Goal: Task Accomplishment & Management: Manage account settings

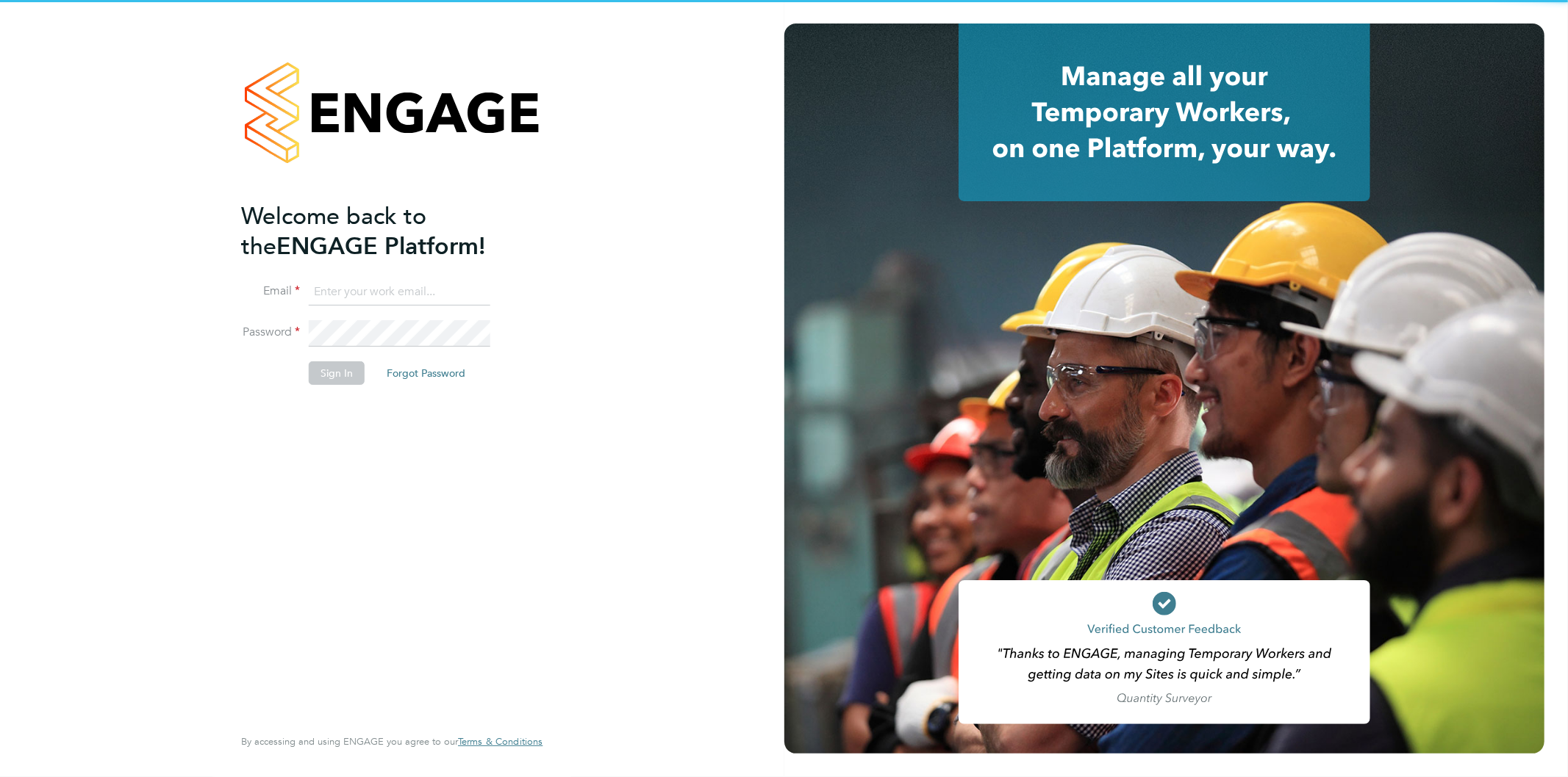
type input "[EMAIL_ADDRESS][PERSON_NAME][DOMAIN_NAME]"
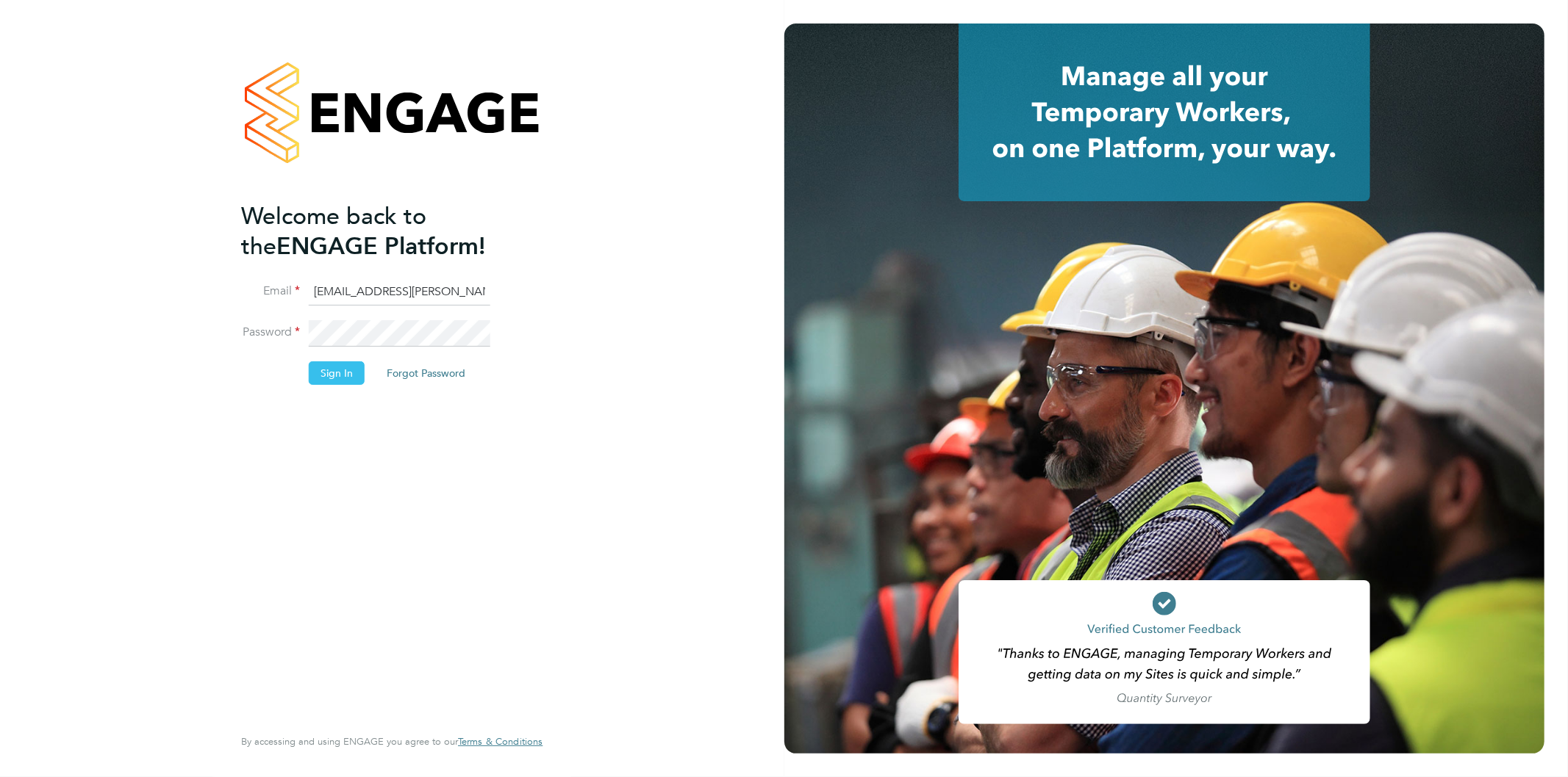
click at [452, 290] on input "bethan.parr@linearrecruitment.co.uk" at bounding box center [399, 293] width 182 height 26
click at [248, 331] on li "Password" at bounding box center [385, 340] width 287 height 41
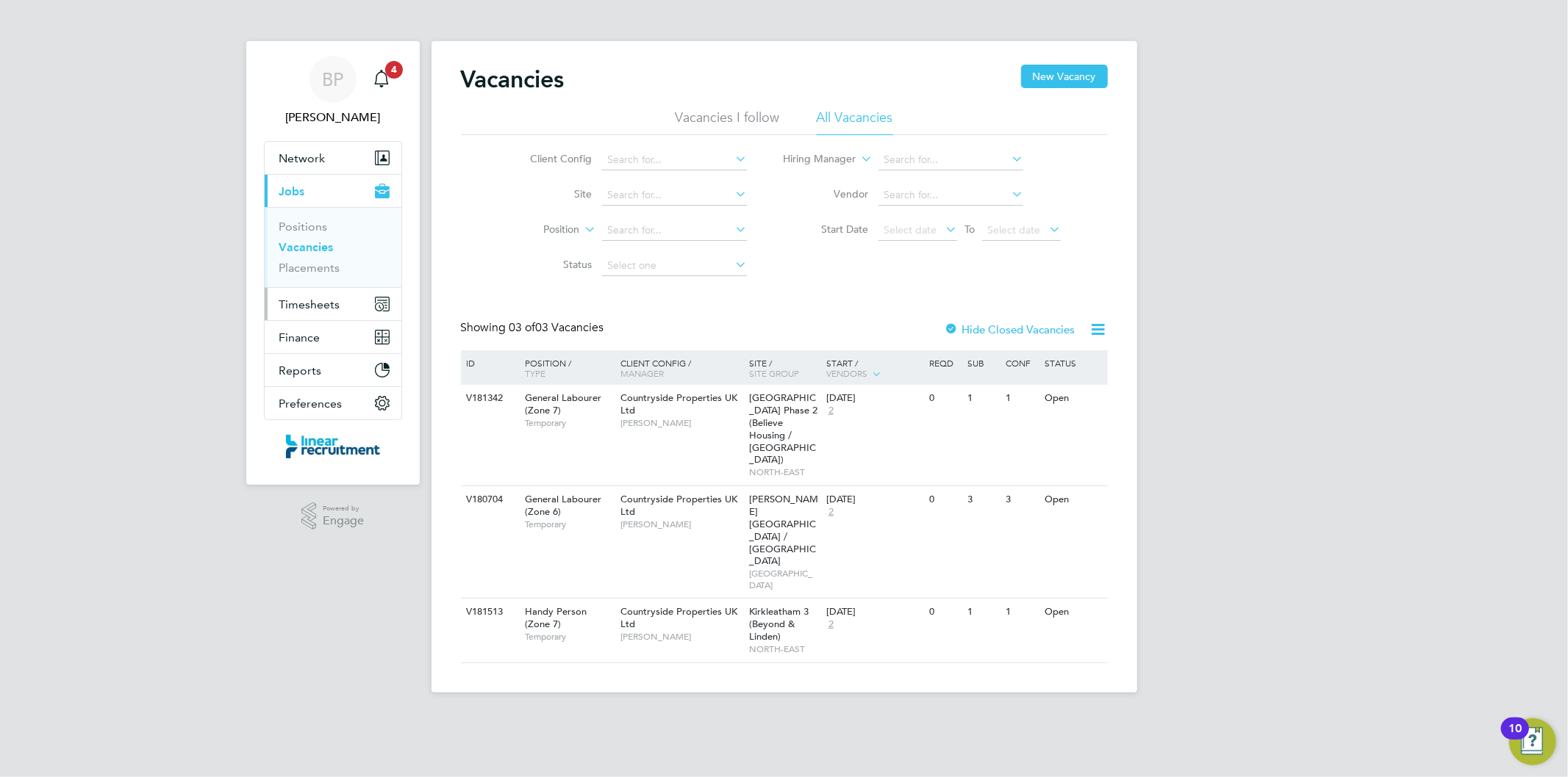
click at [332, 314] on button "Timesheets" at bounding box center [333, 304] width 136 height 32
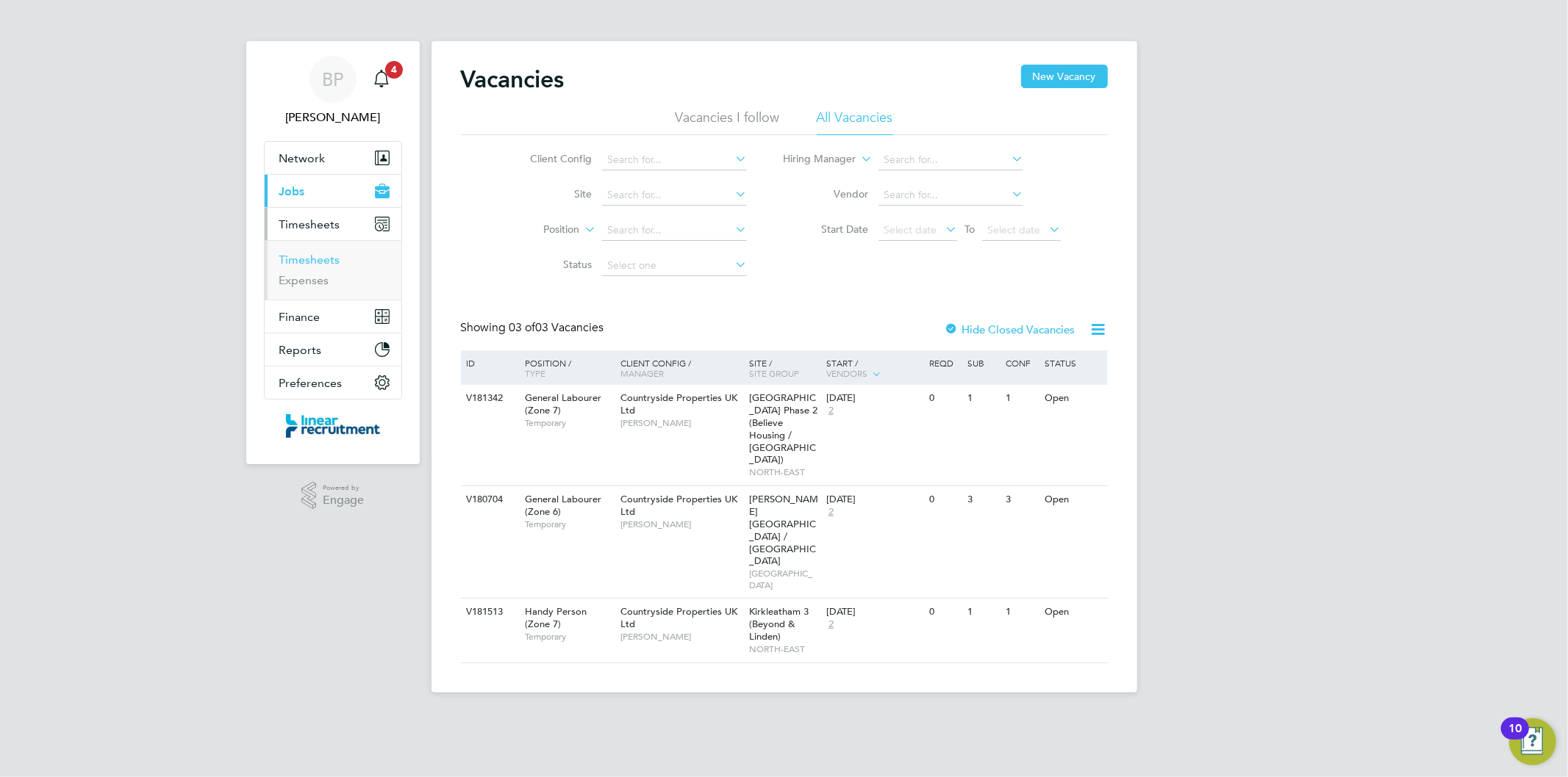
click at [336, 260] on link "Timesheets" at bounding box center [310, 260] width 61 height 14
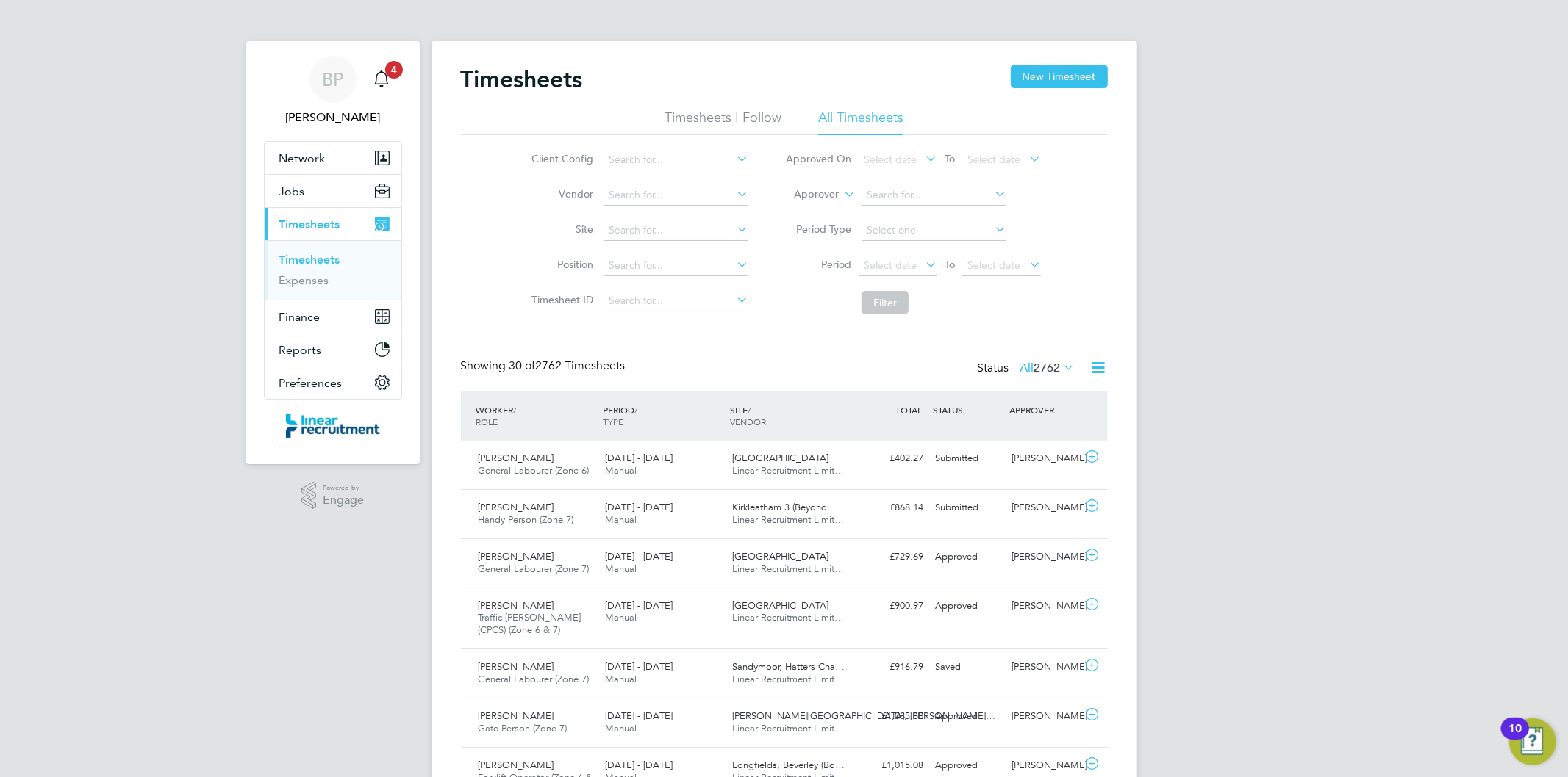
click at [352, 227] on button "Current page: Timesheets" at bounding box center [333, 224] width 136 height 32
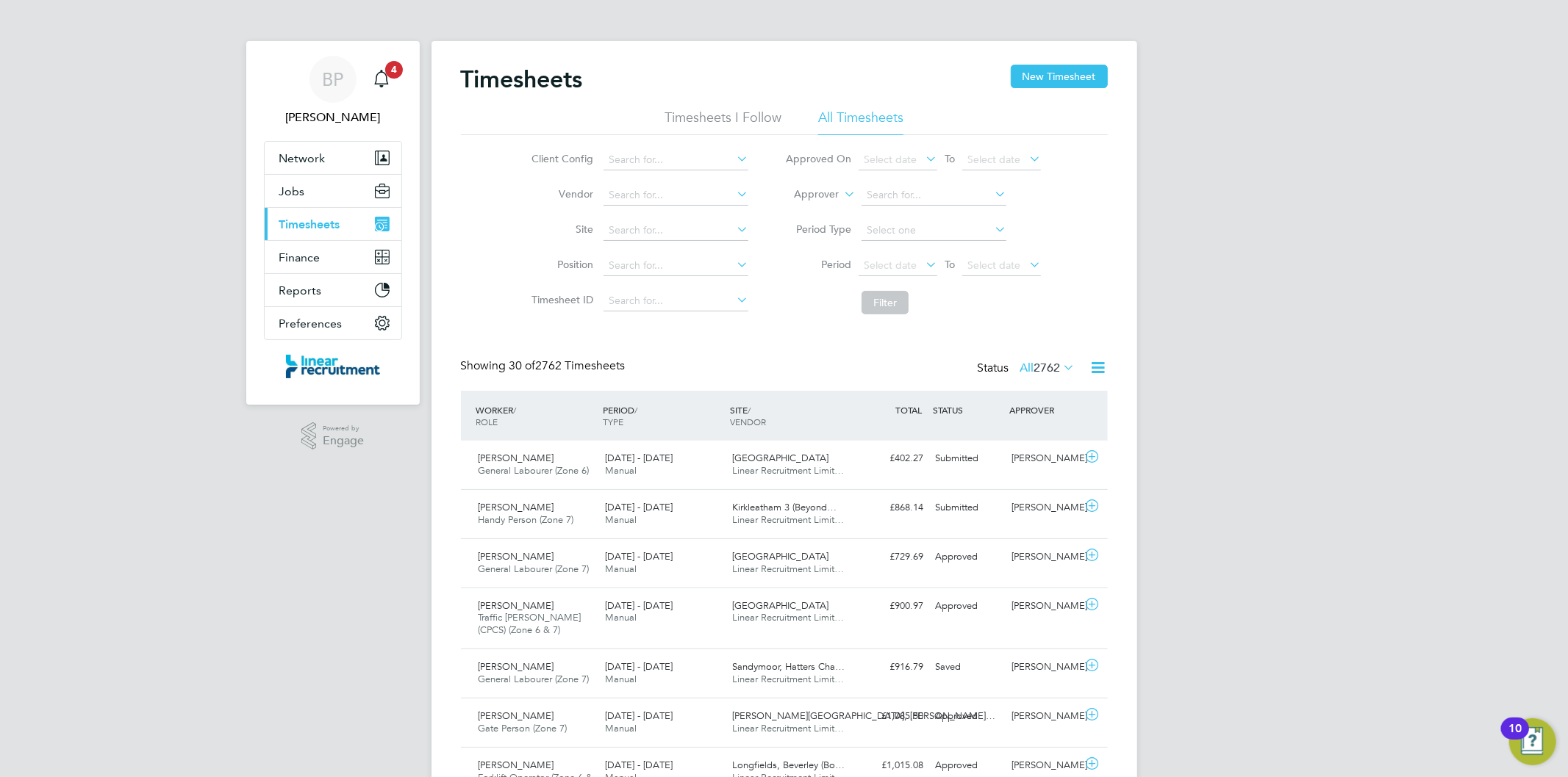
click at [342, 222] on button "Current page: Timesheets" at bounding box center [333, 224] width 136 height 32
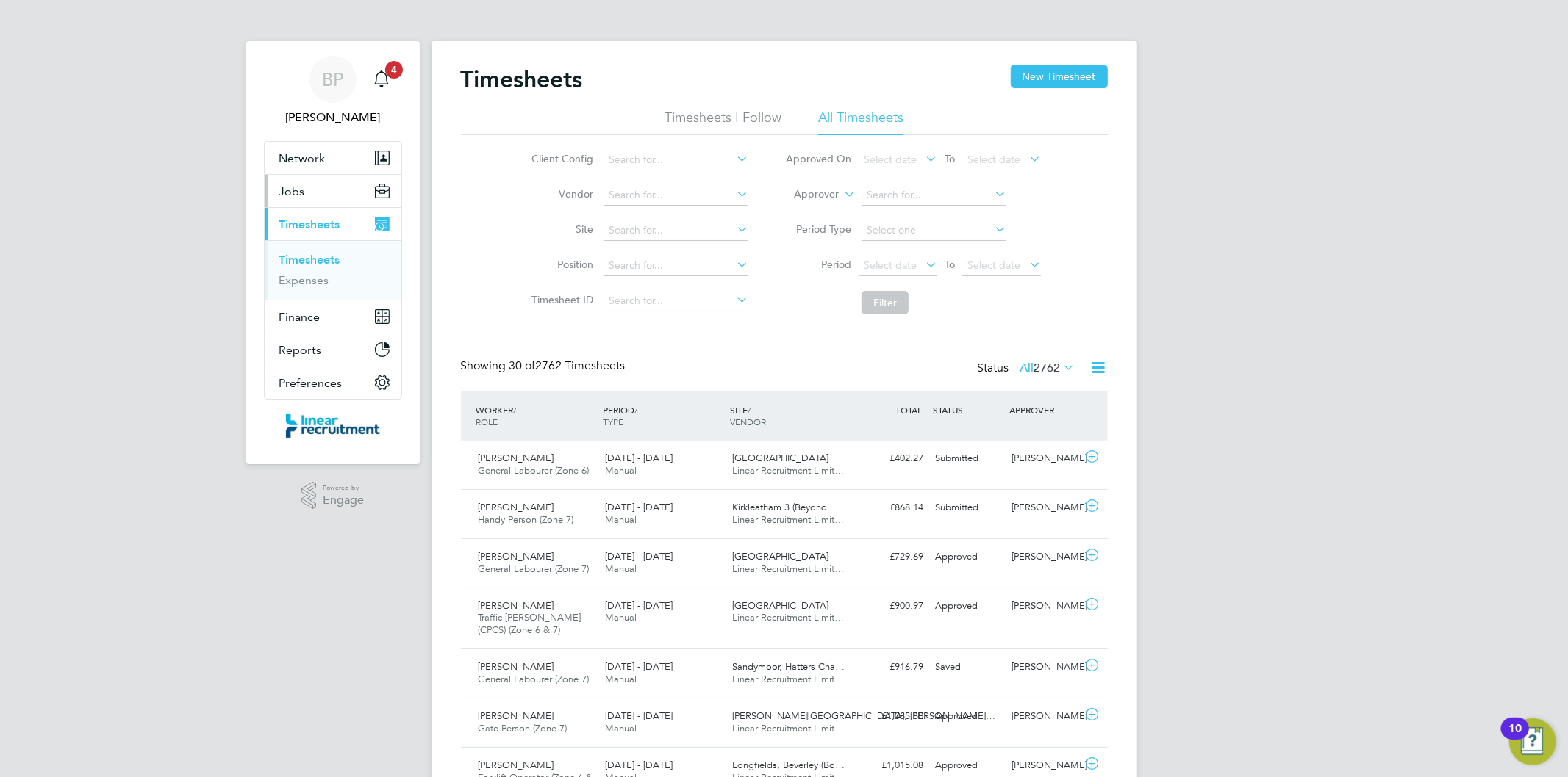
click at [322, 193] on button "Jobs" at bounding box center [333, 190] width 136 height 32
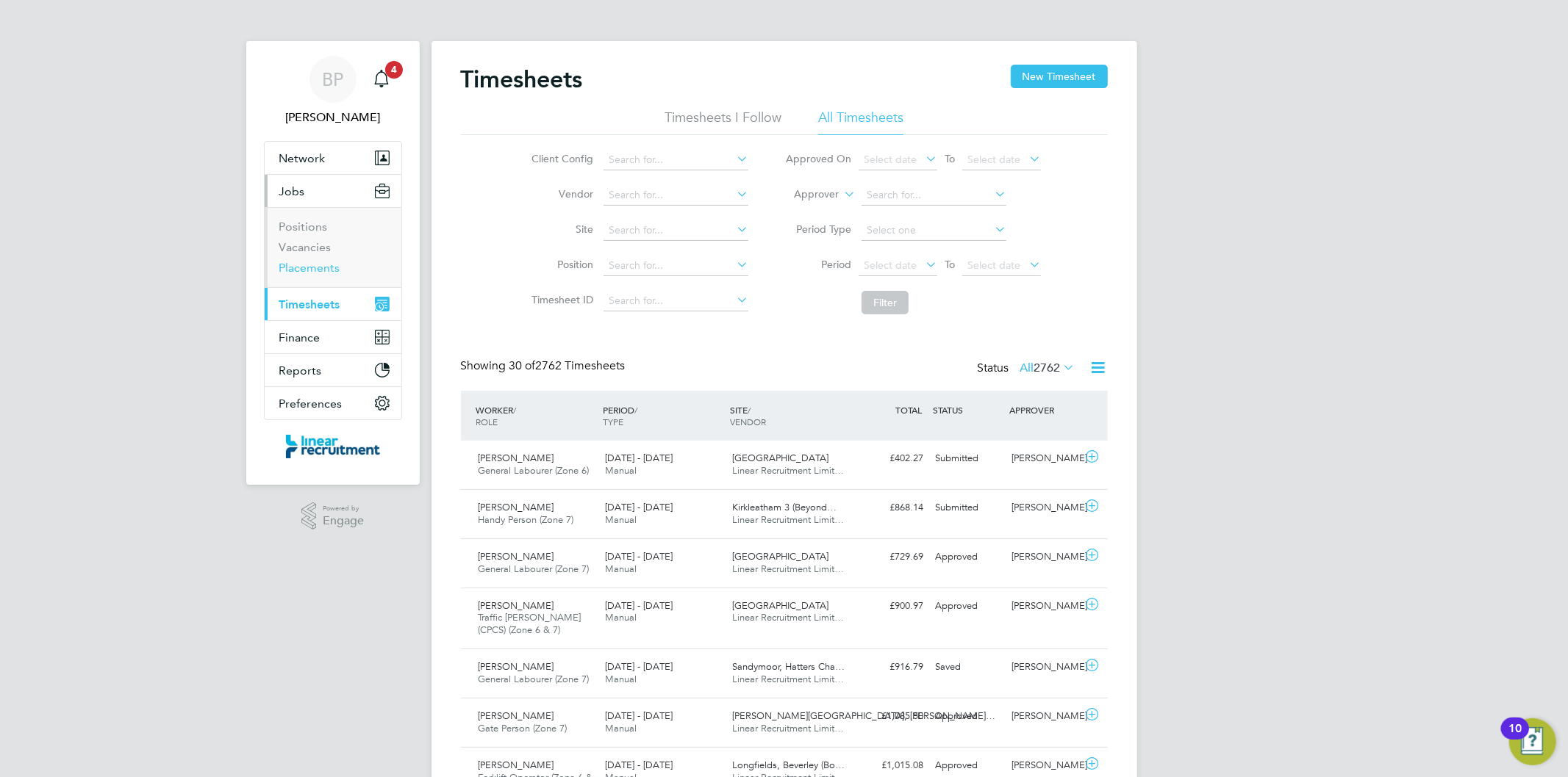
click at [328, 266] on link "Placements" at bounding box center [310, 267] width 61 height 14
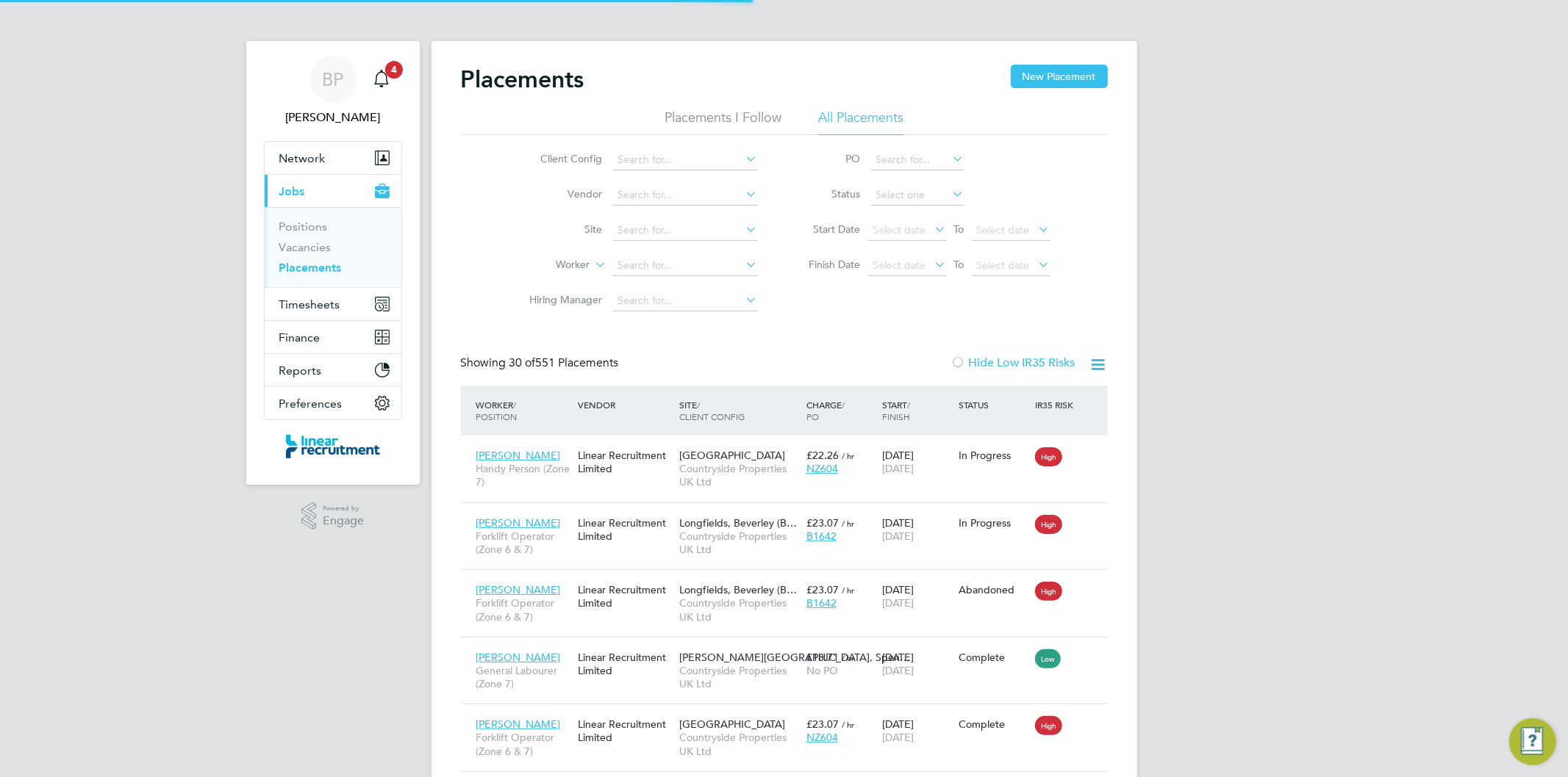
scroll to position [55, 128]
click at [693, 261] on input at bounding box center [685, 267] width 145 height 21
click at [702, 302] on li "Asa Robinson" at bounding box center [715, 306] width 208 height 20
type input "Asa Robinson"
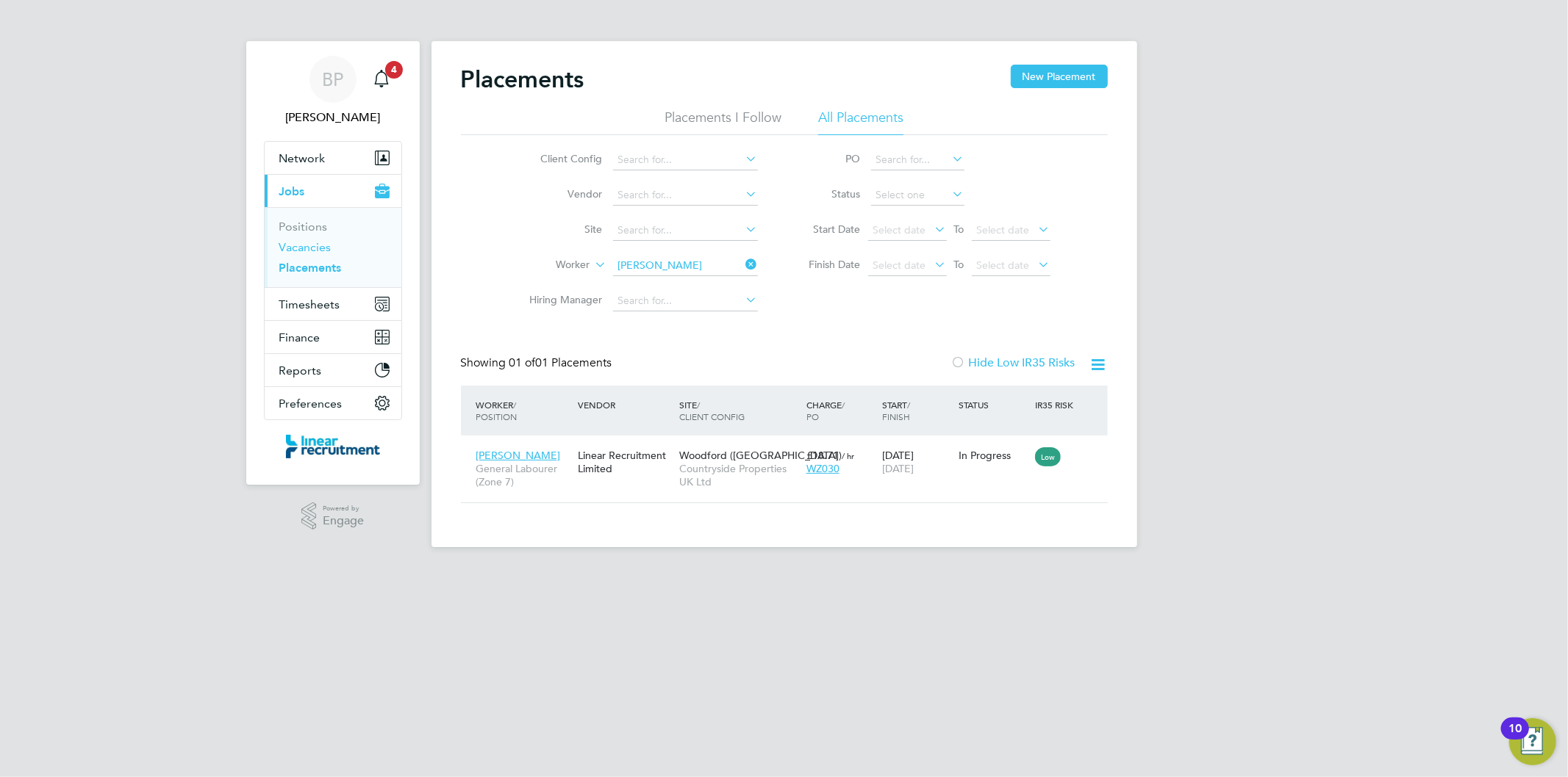
click at [318, 251] on link "Vacancies" at bounding box center [306, 247] width 52 height 14
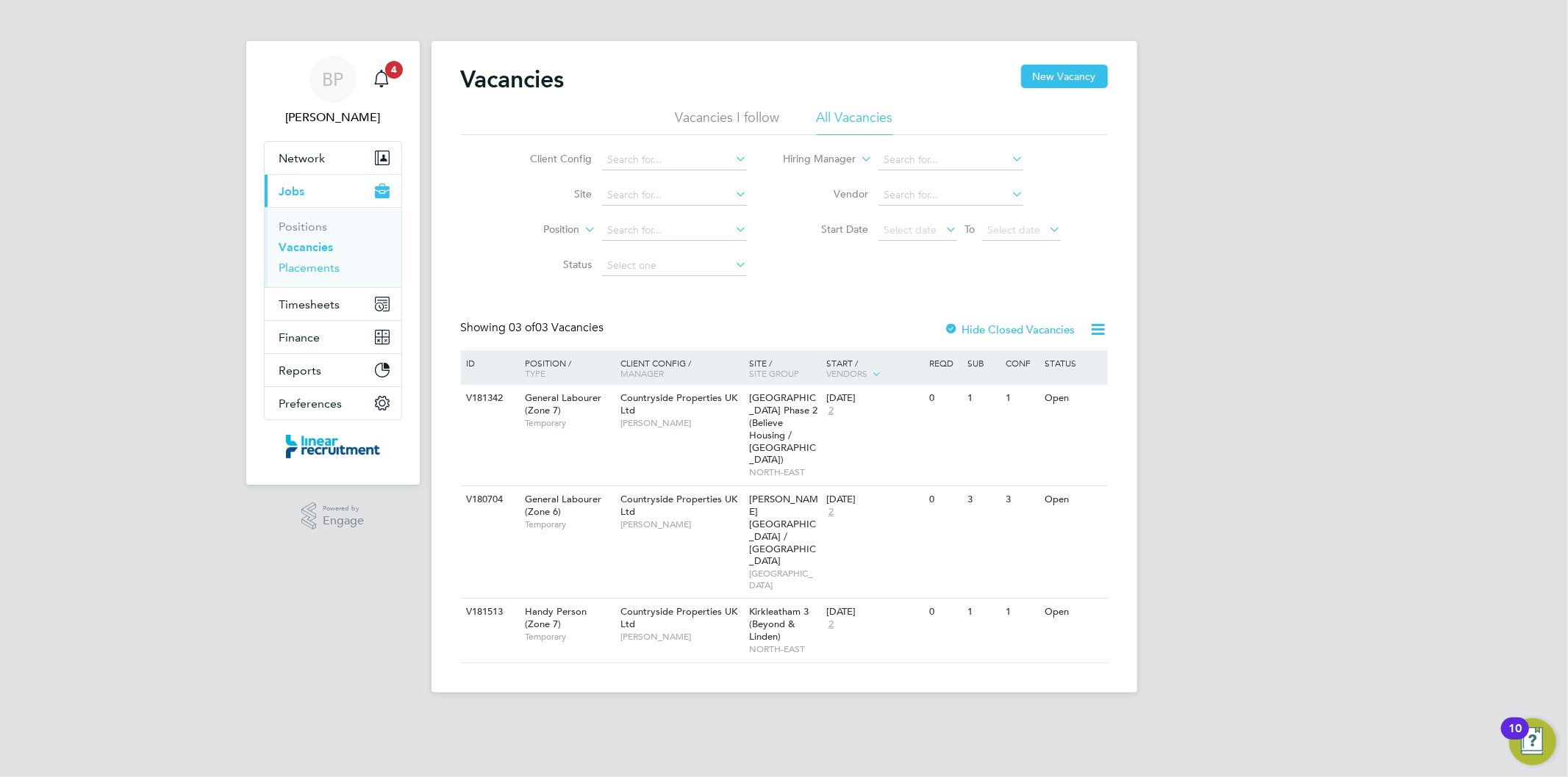
click at [317, 267] on link "Placements" at bounding box center [310, 267] width 61 height 14
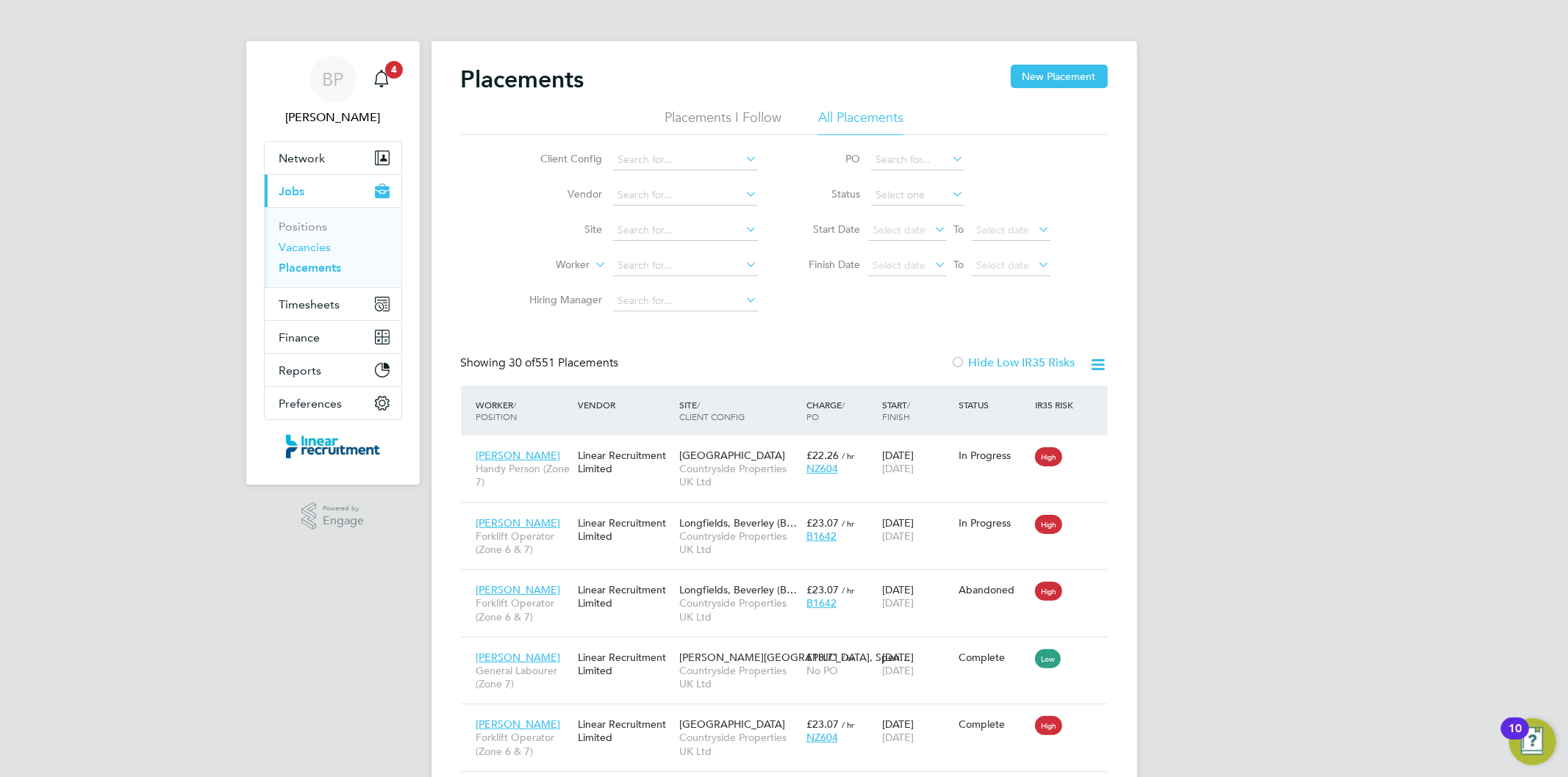
click at [318, 247] on link "Vacancies" at bounding box center [306, 247] width 52 height 14
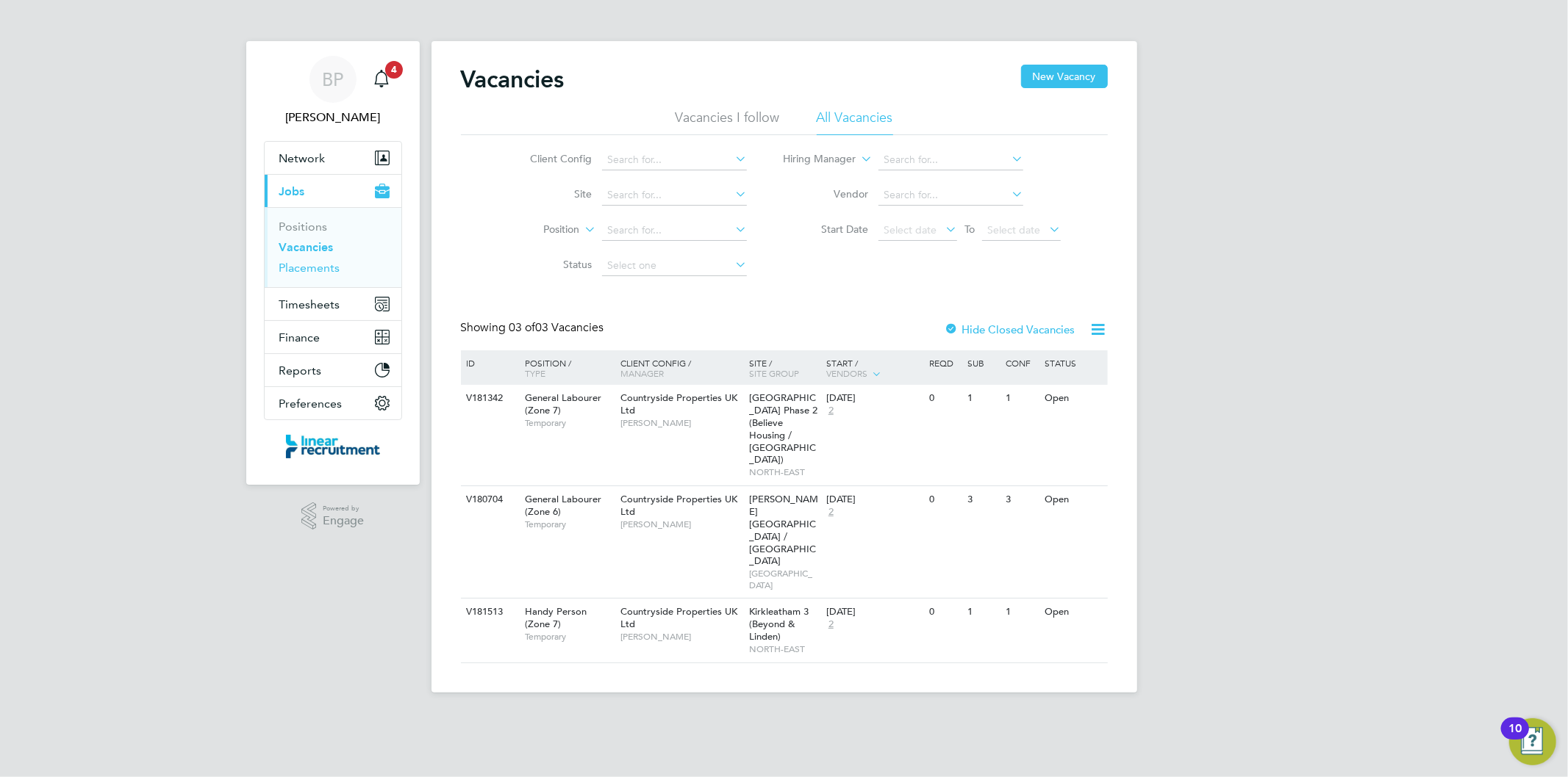
click at [327, 273] on link "Placements" at bounding box center [310, 267] width 61 height 14
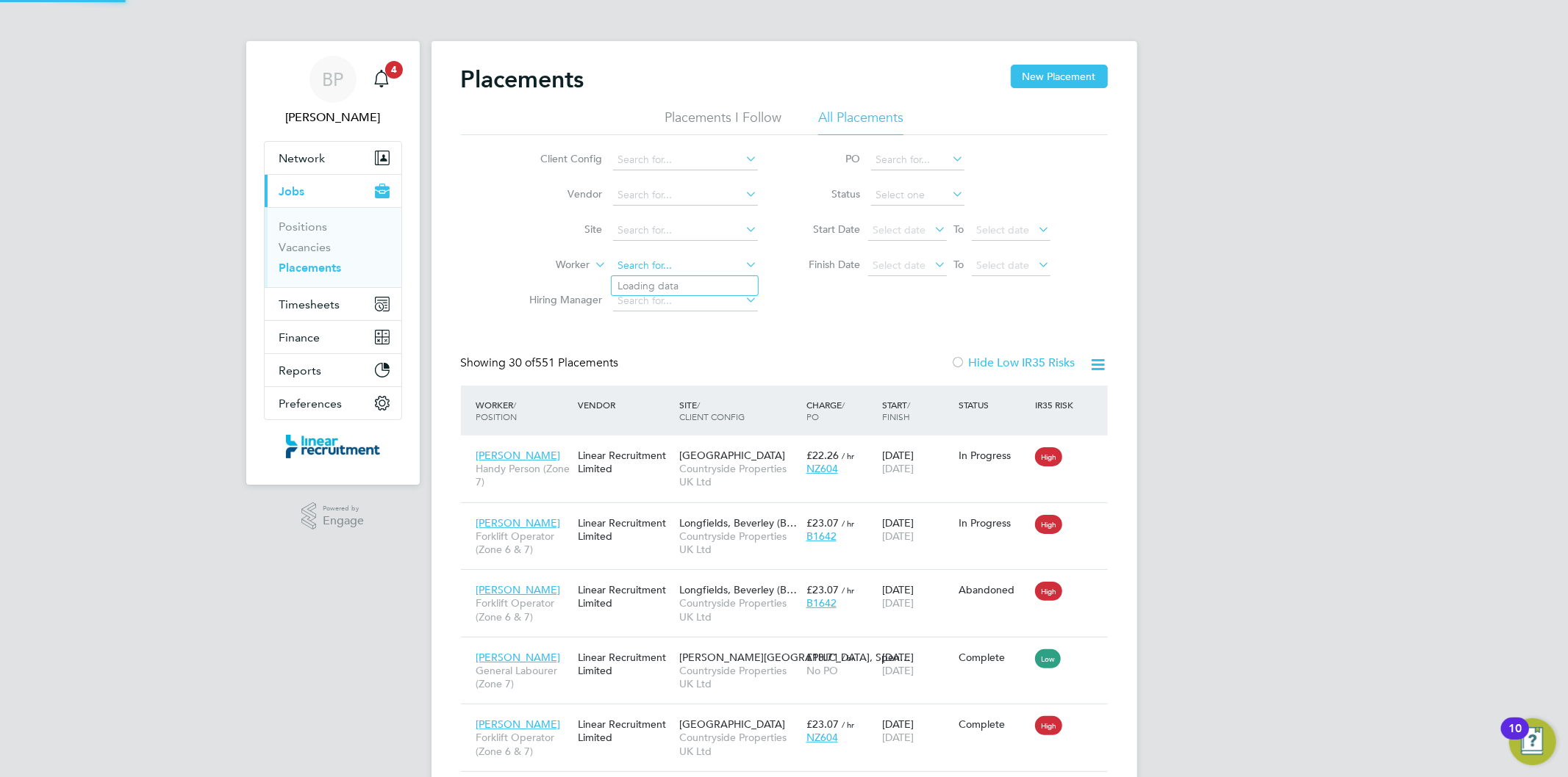
click at [665, 267] on input at bounding box center [685, 267] width 145 height 21
click at [725, 257] on input at bounding box center [685, 267] width 145 height 21
click at [695, 318] on li "Lewis Provost" at bounding box center [702, 326] width 182 height 20
type input "Lewis Provost"
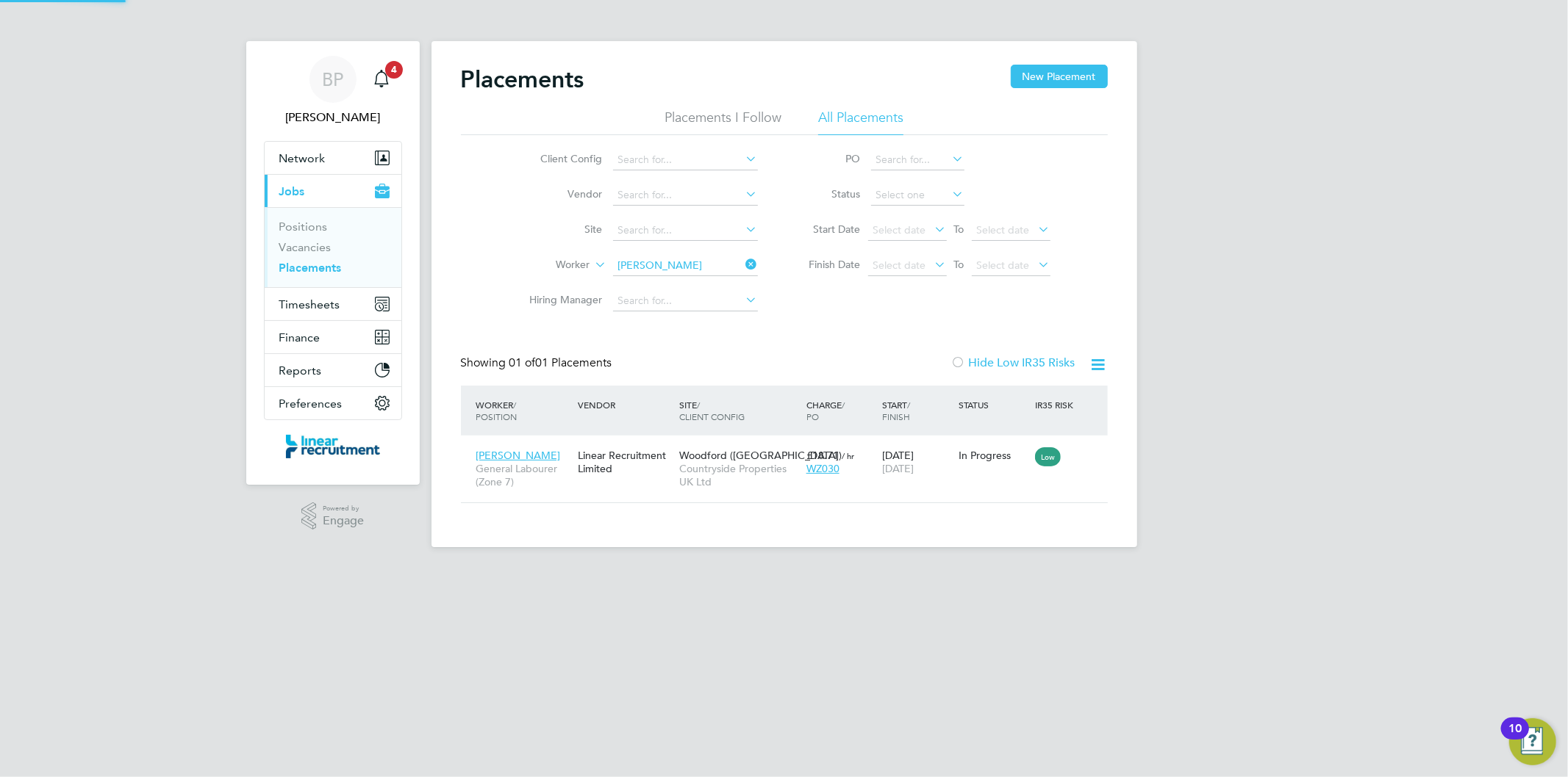
scroll to position [15, 69]
click at [318, 308] on span "Timesheets" at bounding box center [310, 305] width 61 height 14
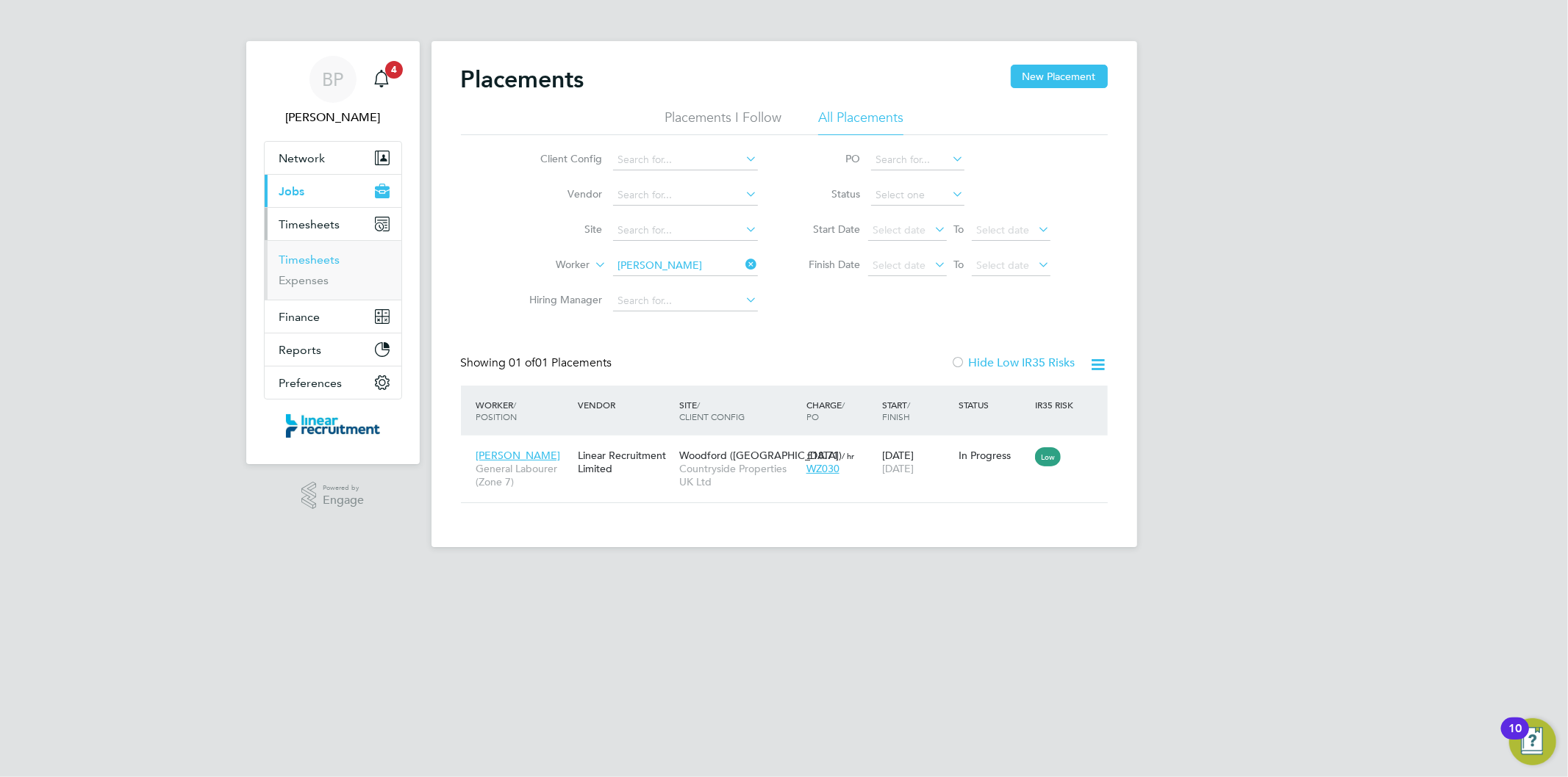
click at [314, 256] on link "Timesheets" at bounding box center [310, 260] width 61 height 14
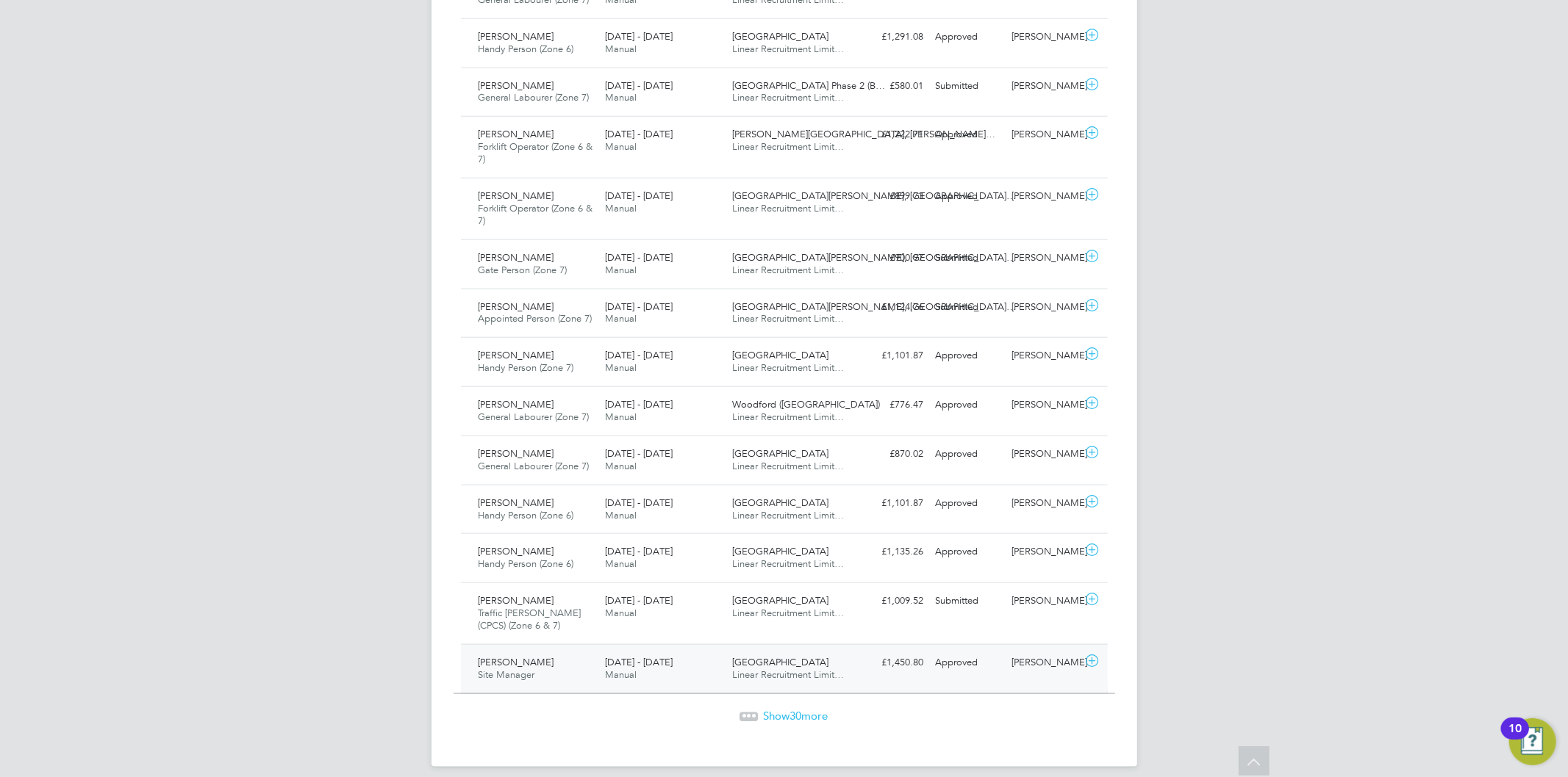
scroll to position [1345, 0]
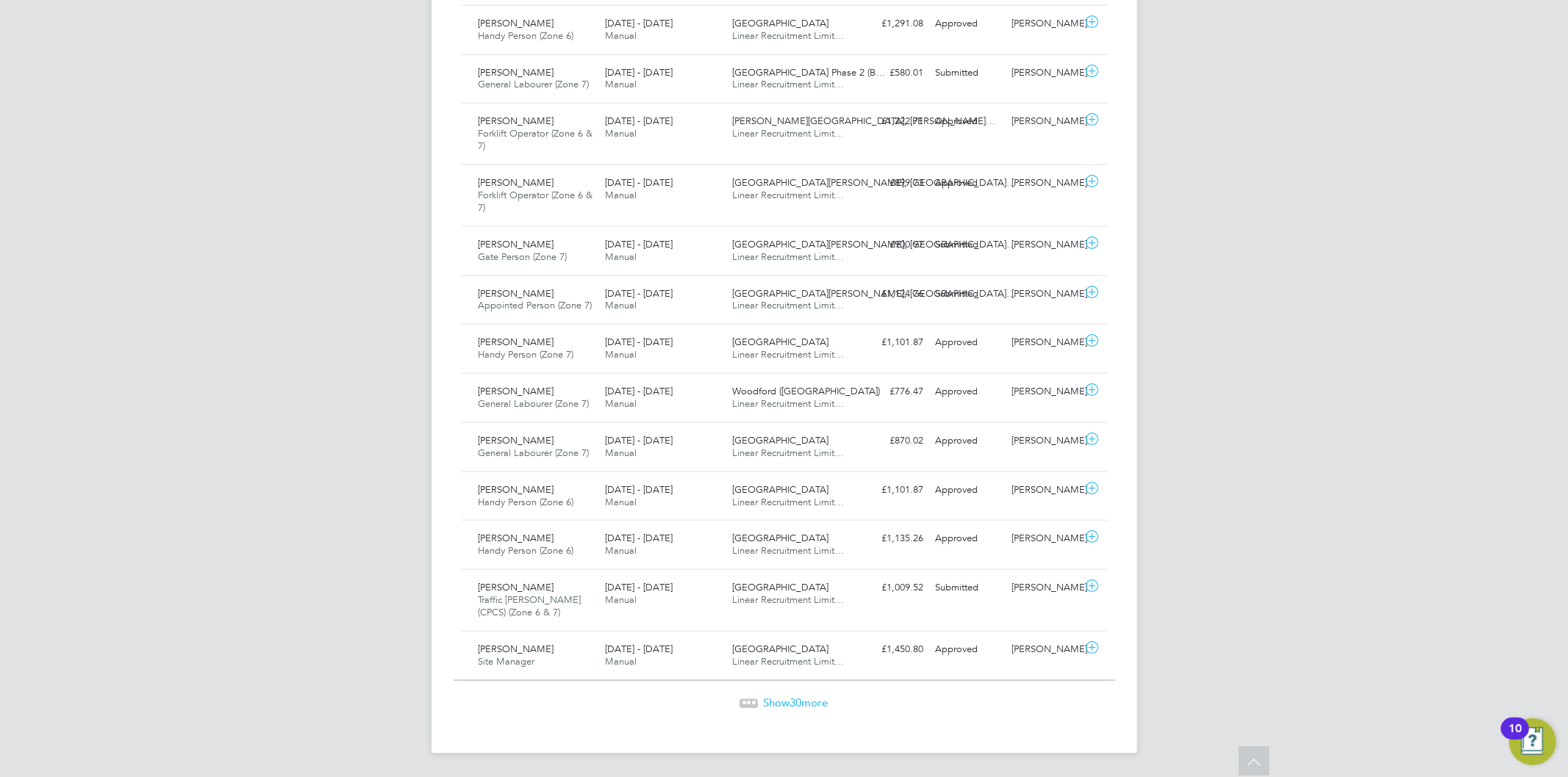
click at [787, 703] on span "Show 30 more" at bounding box center [796, 703] width 64 height 14
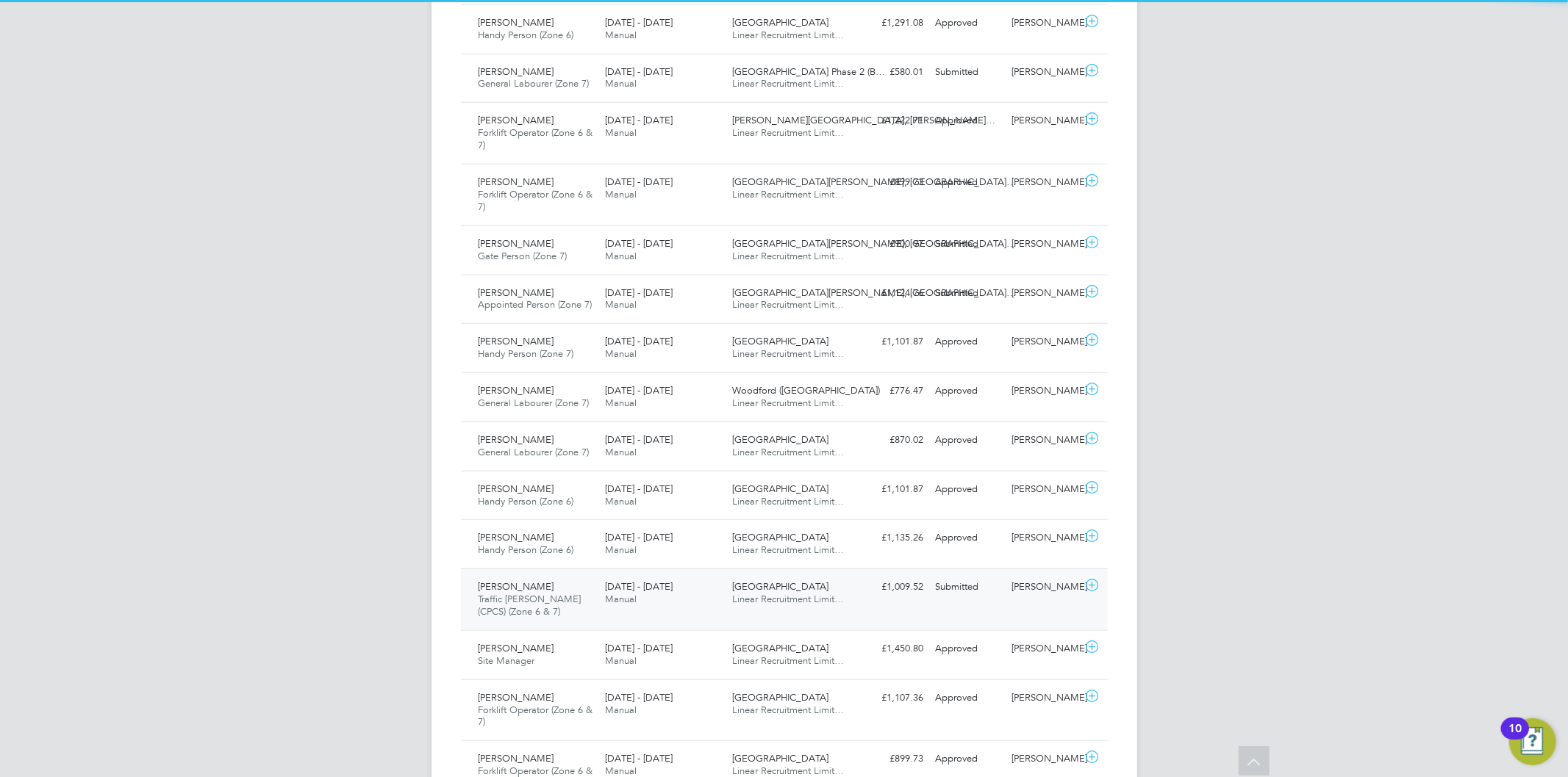
scroll to position [36, 128]
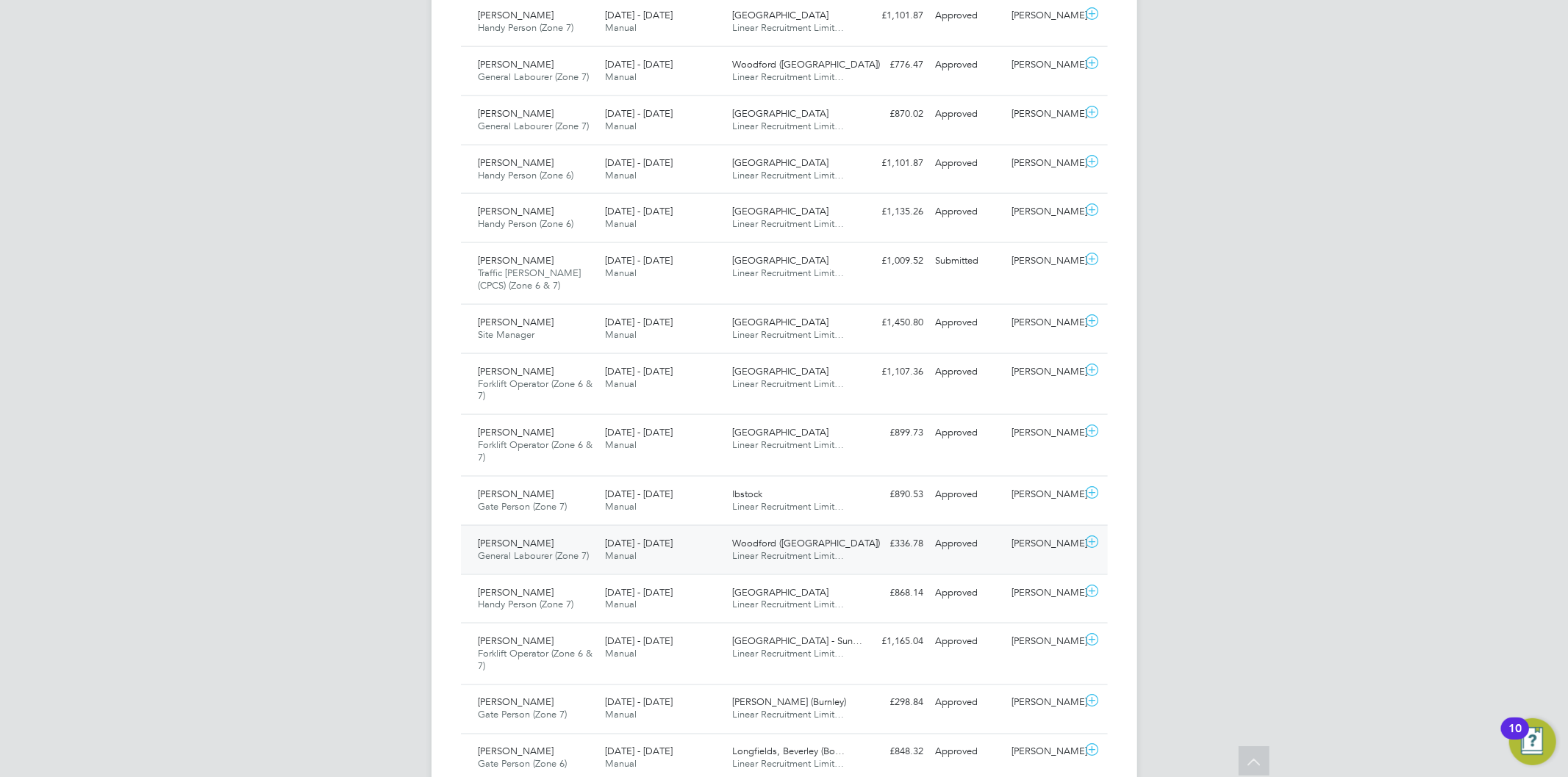
click at [611, 557] on span "Manual" at bounding box center [621, 556] width 31 height 12
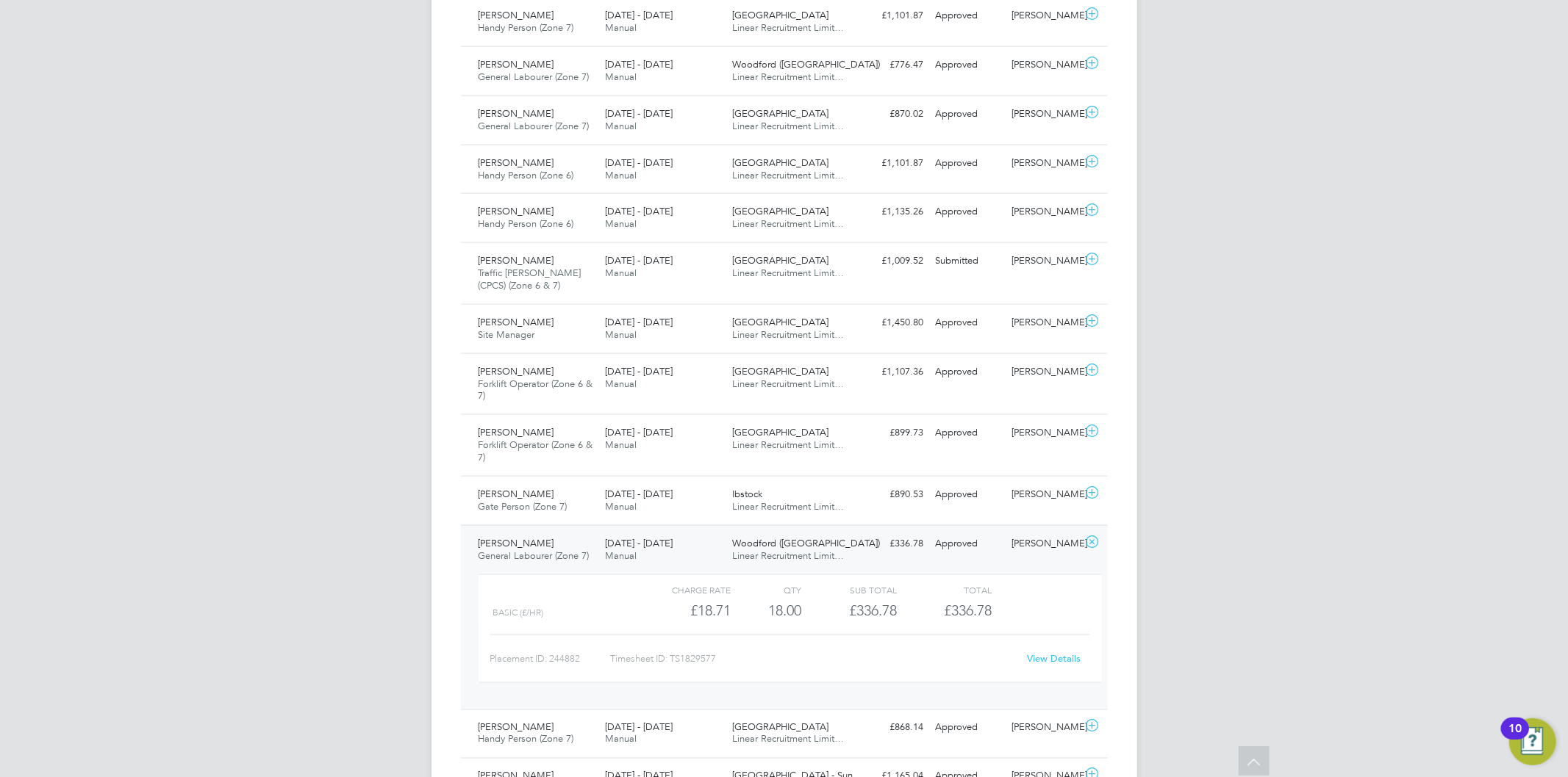
click at [1068, 657] on link "View Details" at bounding box center [1054, 659] width 54 height 12
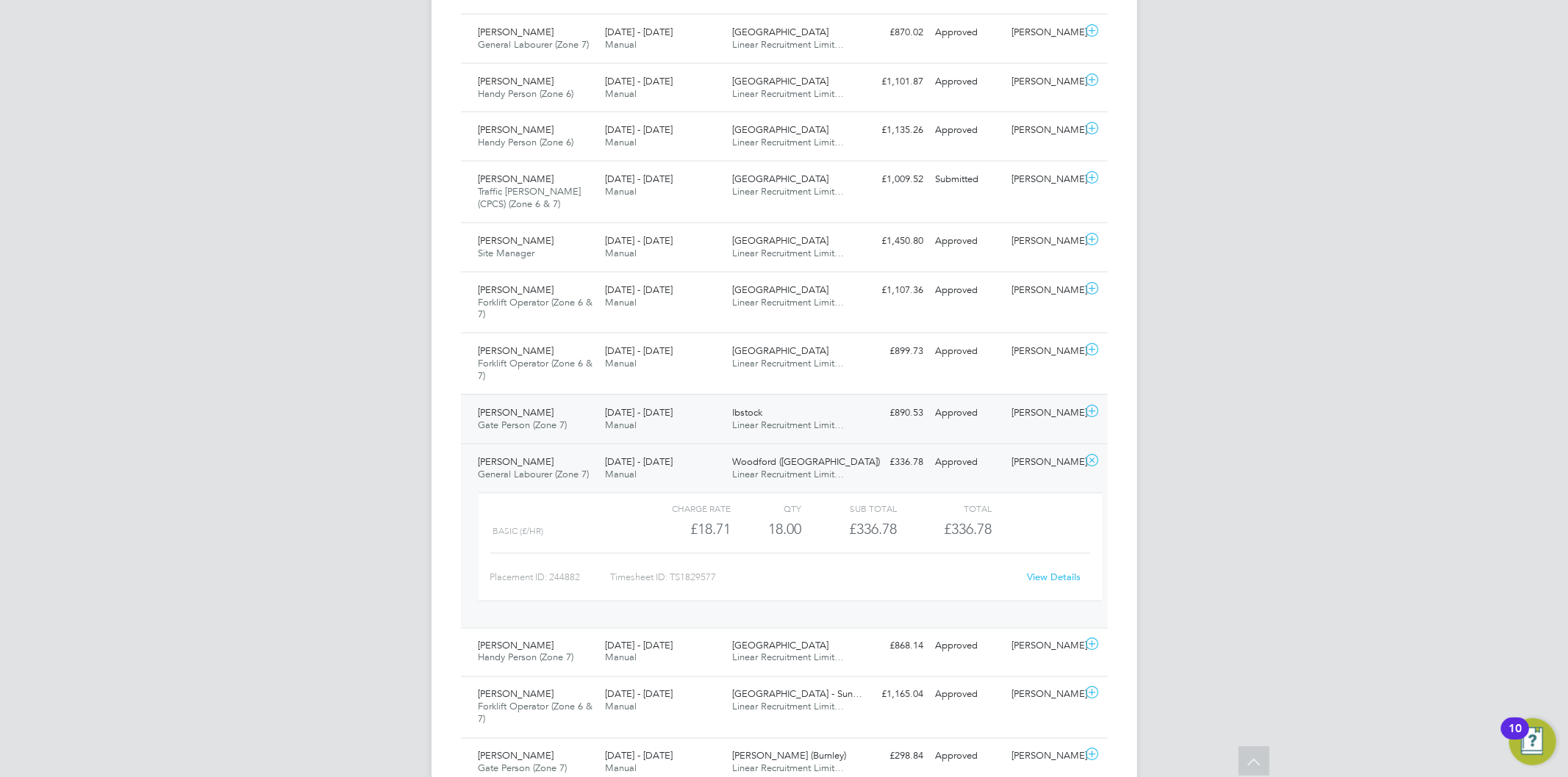
scroll to position [1834, 0]
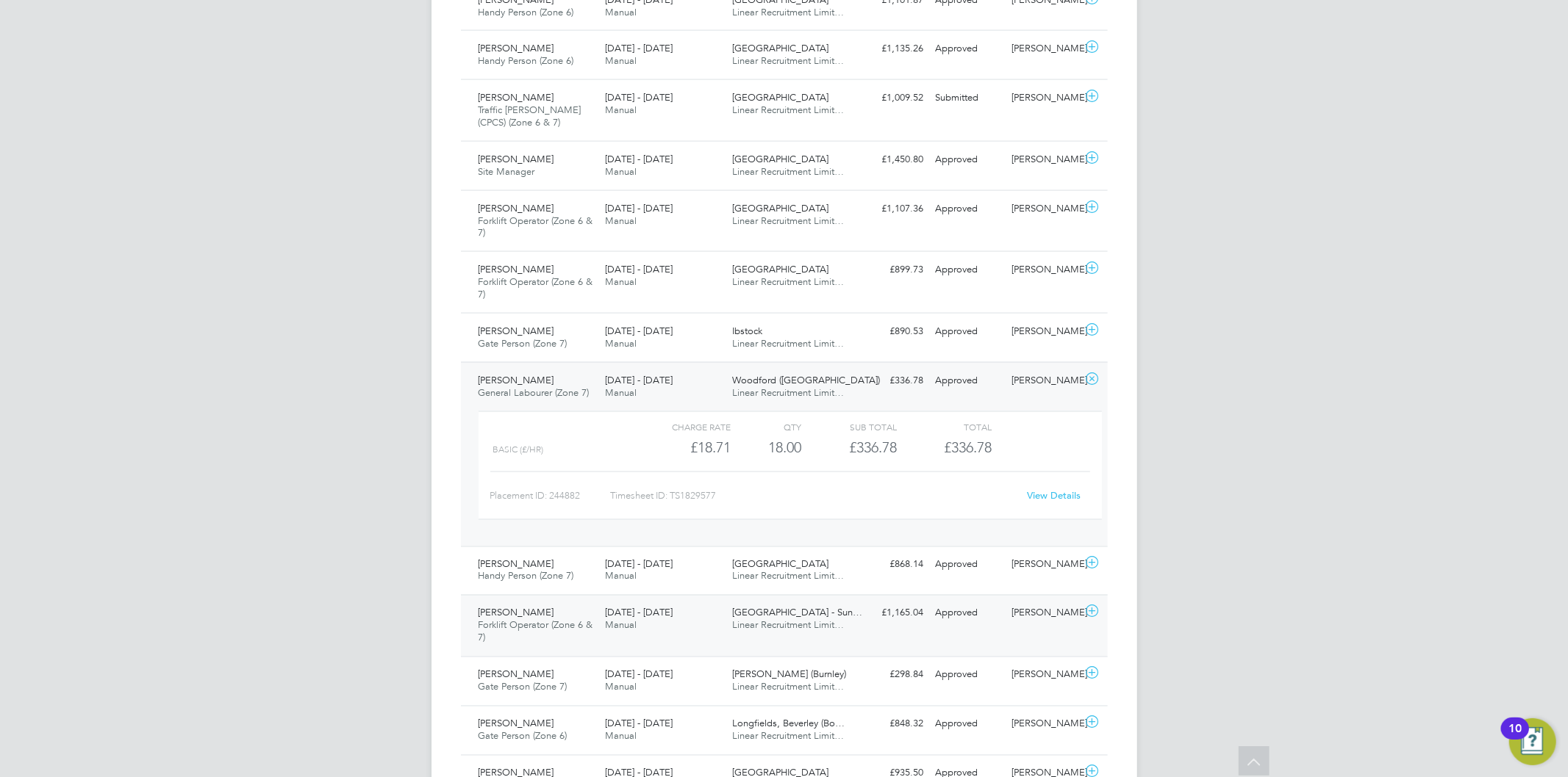
click at [783, 616] on span "Whalley Old Road - Sun…" at bounding box center [797, 613] width 130 height 12
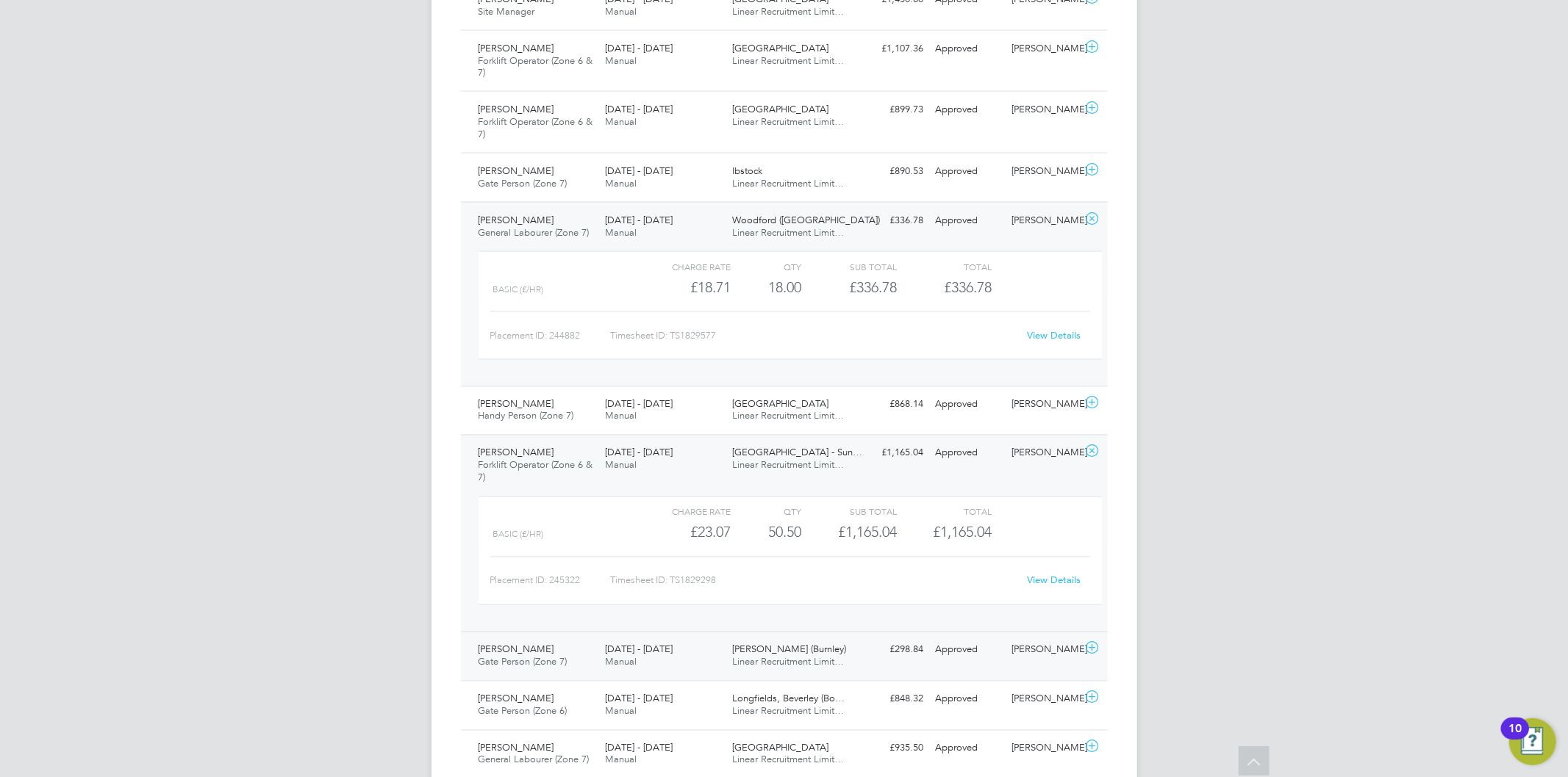
scroll to position [1997, 0]
click at [1046, 582] on link "View Details" at bounding box center [1054, 577] width 54 height 12
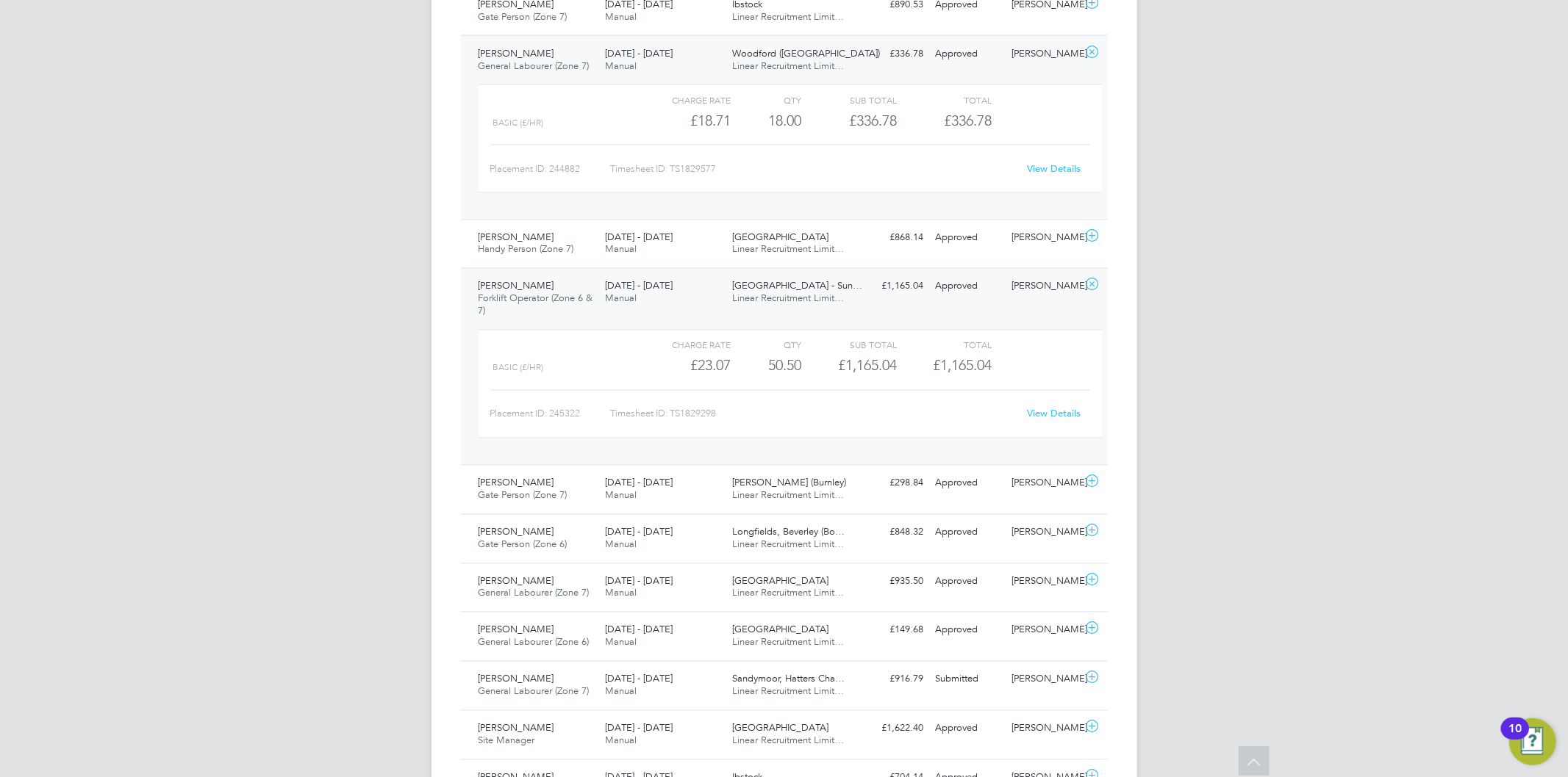
scroll to position [2242, 0]
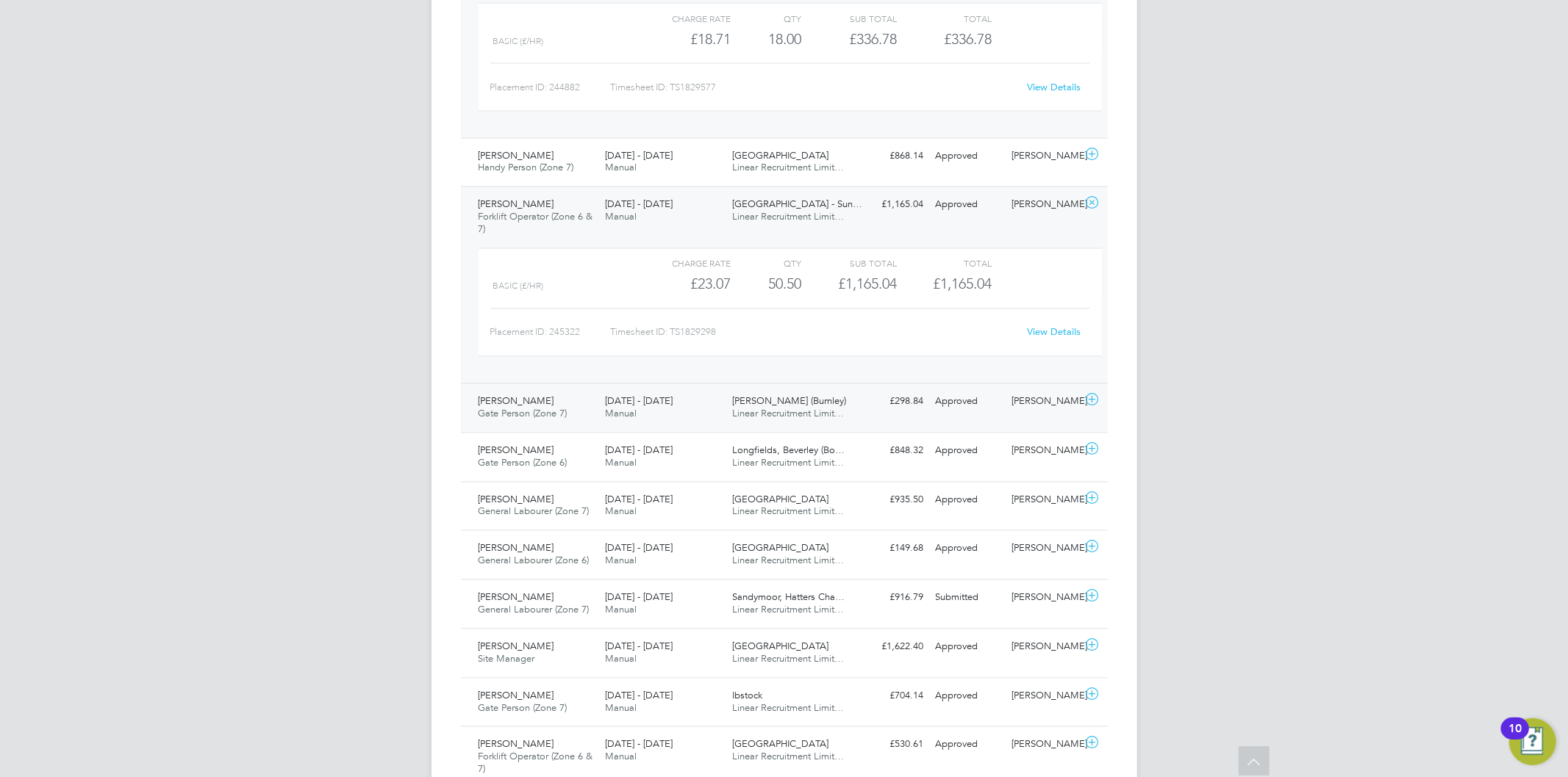
click at [734, 414] on span "Linear Recruitment Limit…" at bounding box center [788, 414] width 112 height 12
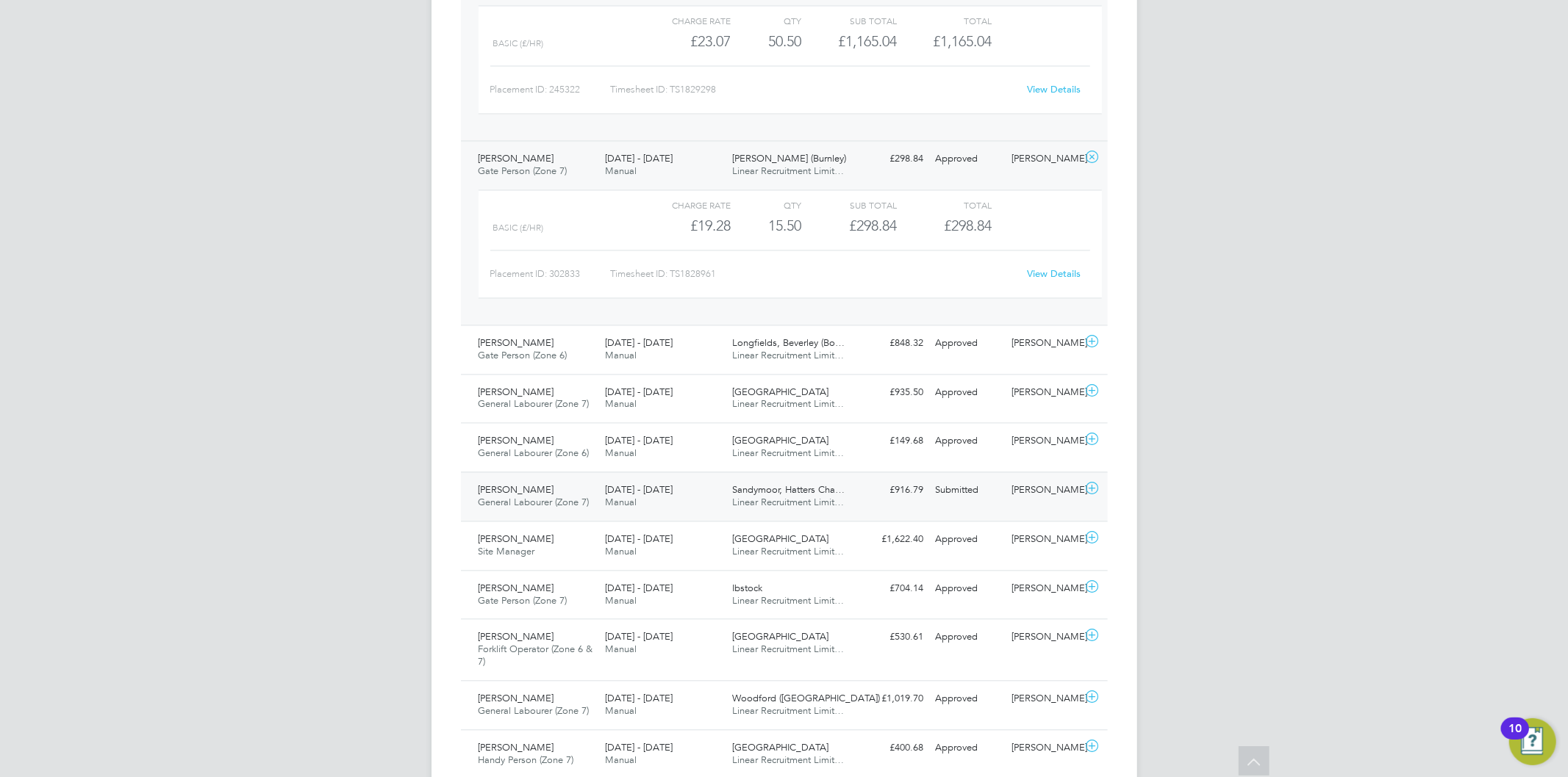
scroll to position [2487, 0]
click at [659, 365] on div "22 - 28 Sep 2025 Manual" at bounding box center [663, 348] width 127 height 36
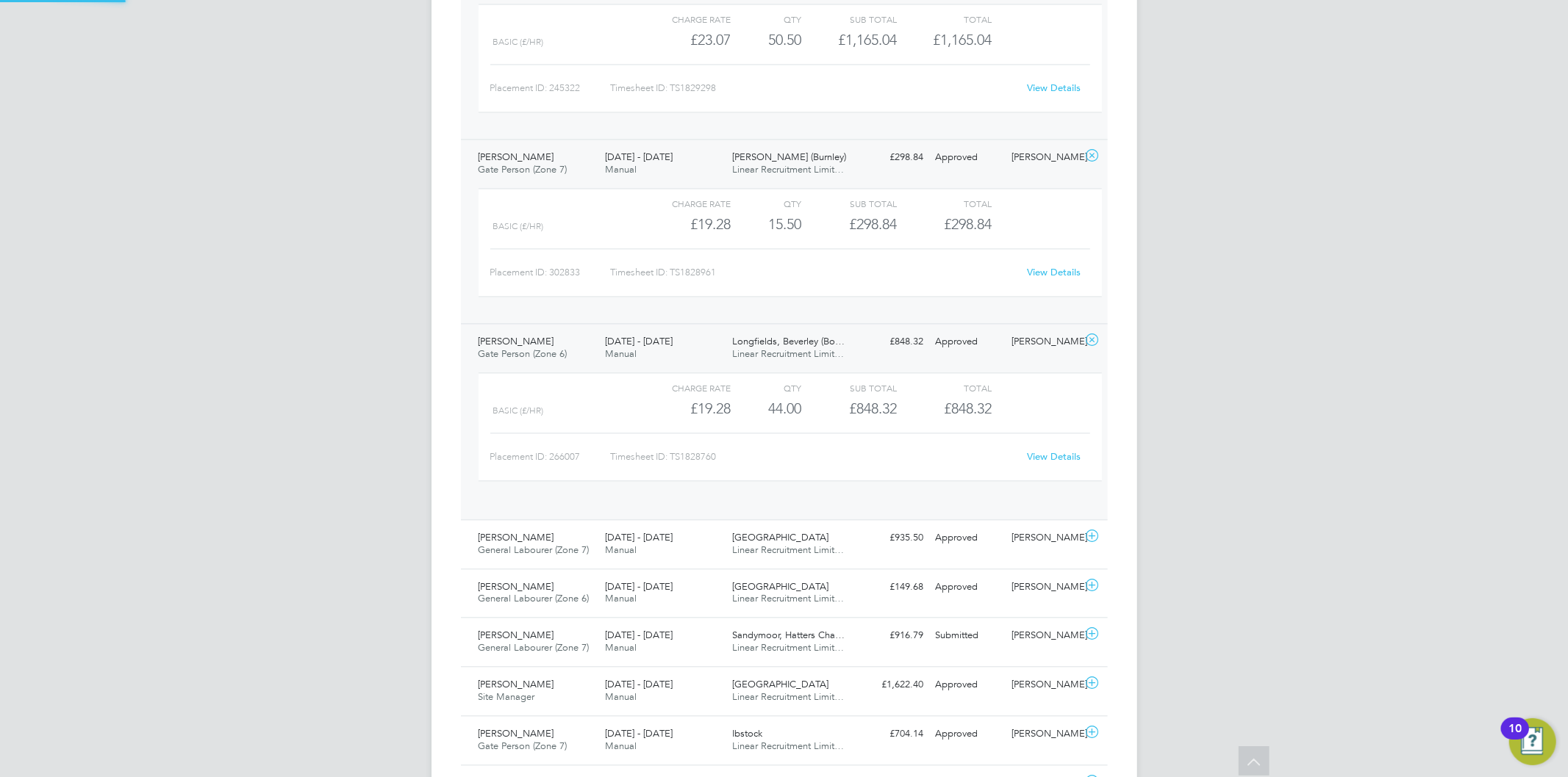
scroll to position [24, 143]
click at [665, 385] on div "Charge rate" at bounding box center [682, 388] width 95 height 17
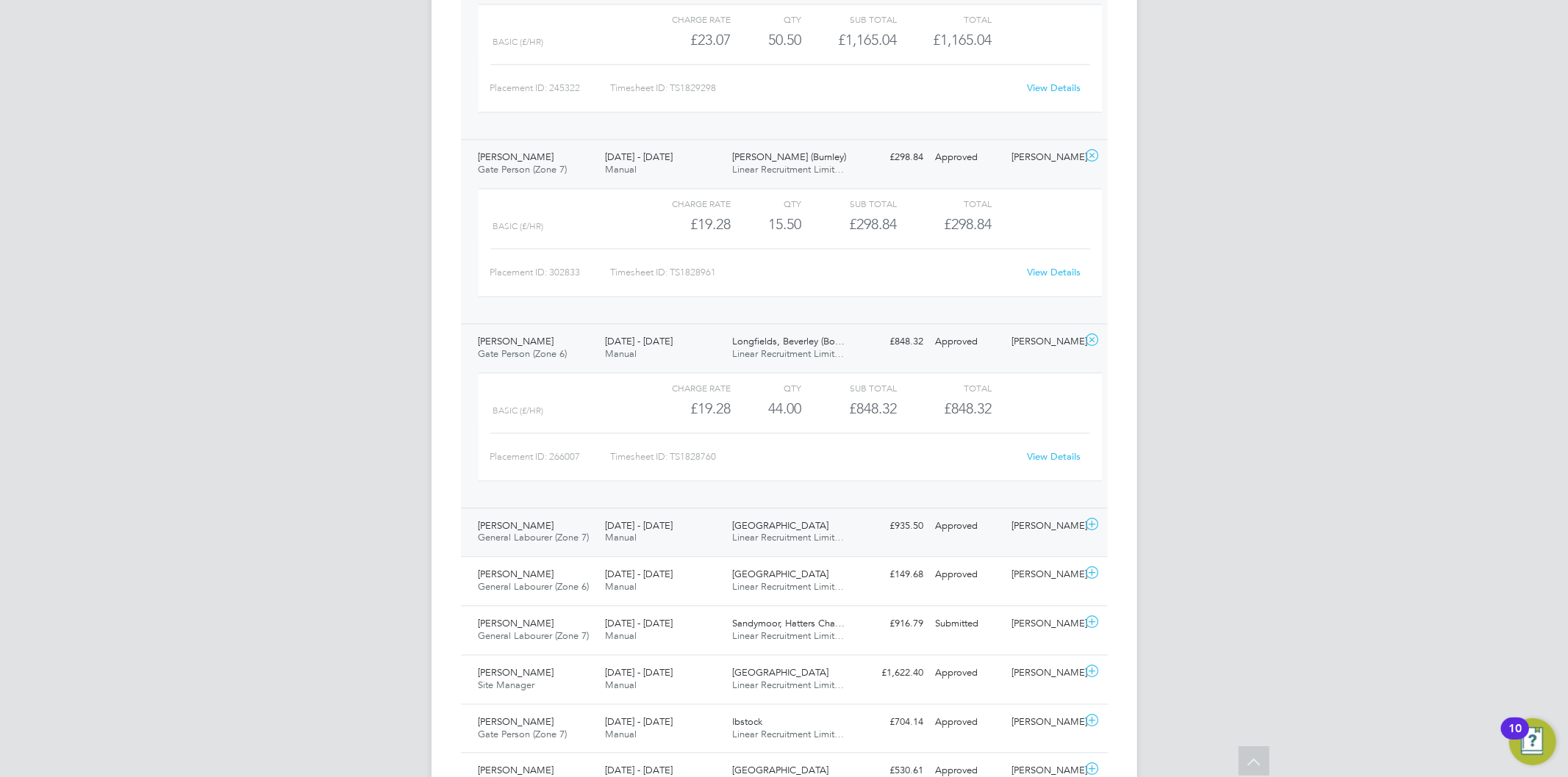
click at [687, 538] on div "22 - 28 Sep 2025 Manual" at bounding box center [663, 532] width 127 height 36
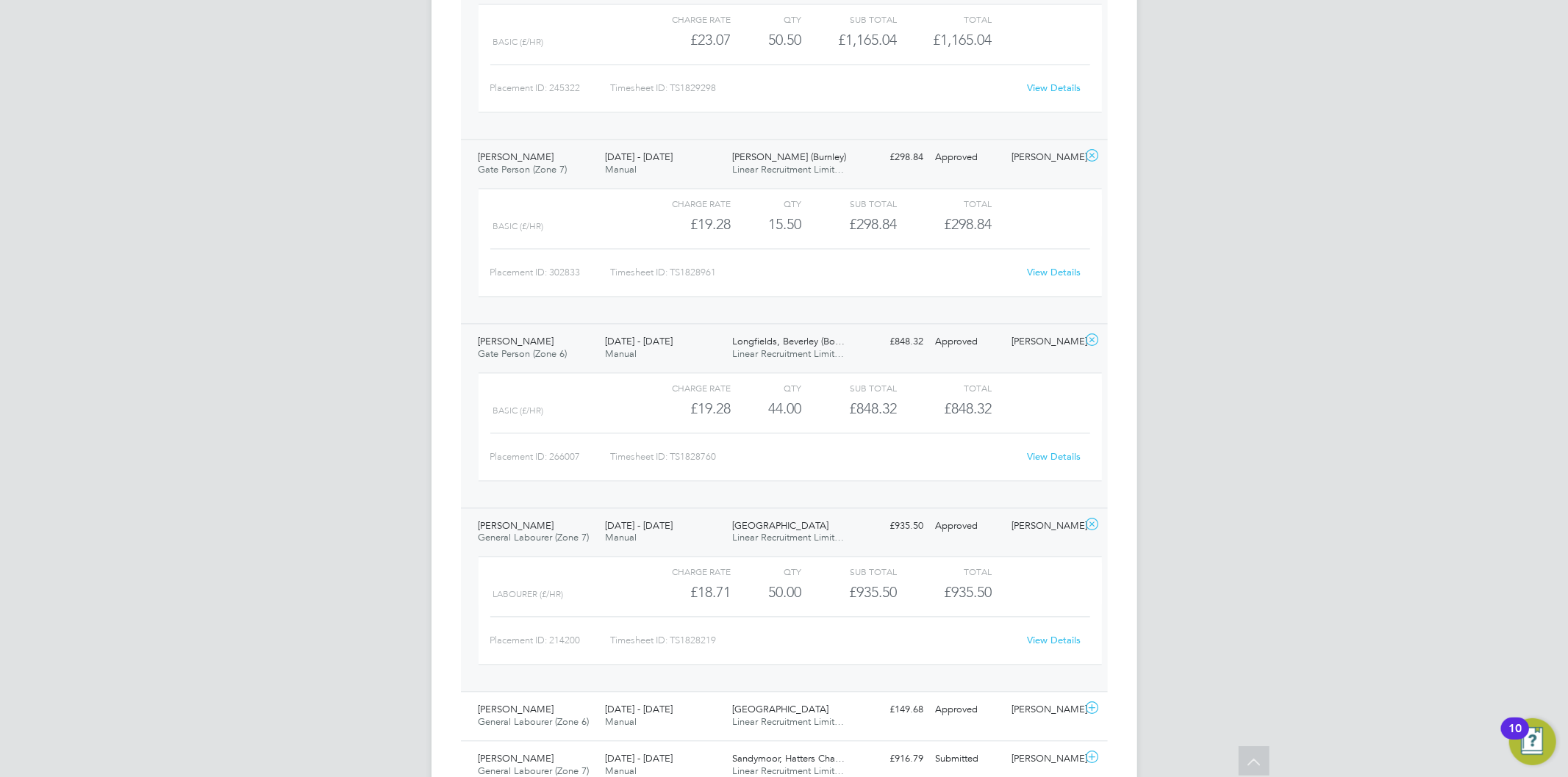
click at [1040, 643] on link "View Details" at bounding box center [1054, 640] width 54 height 12
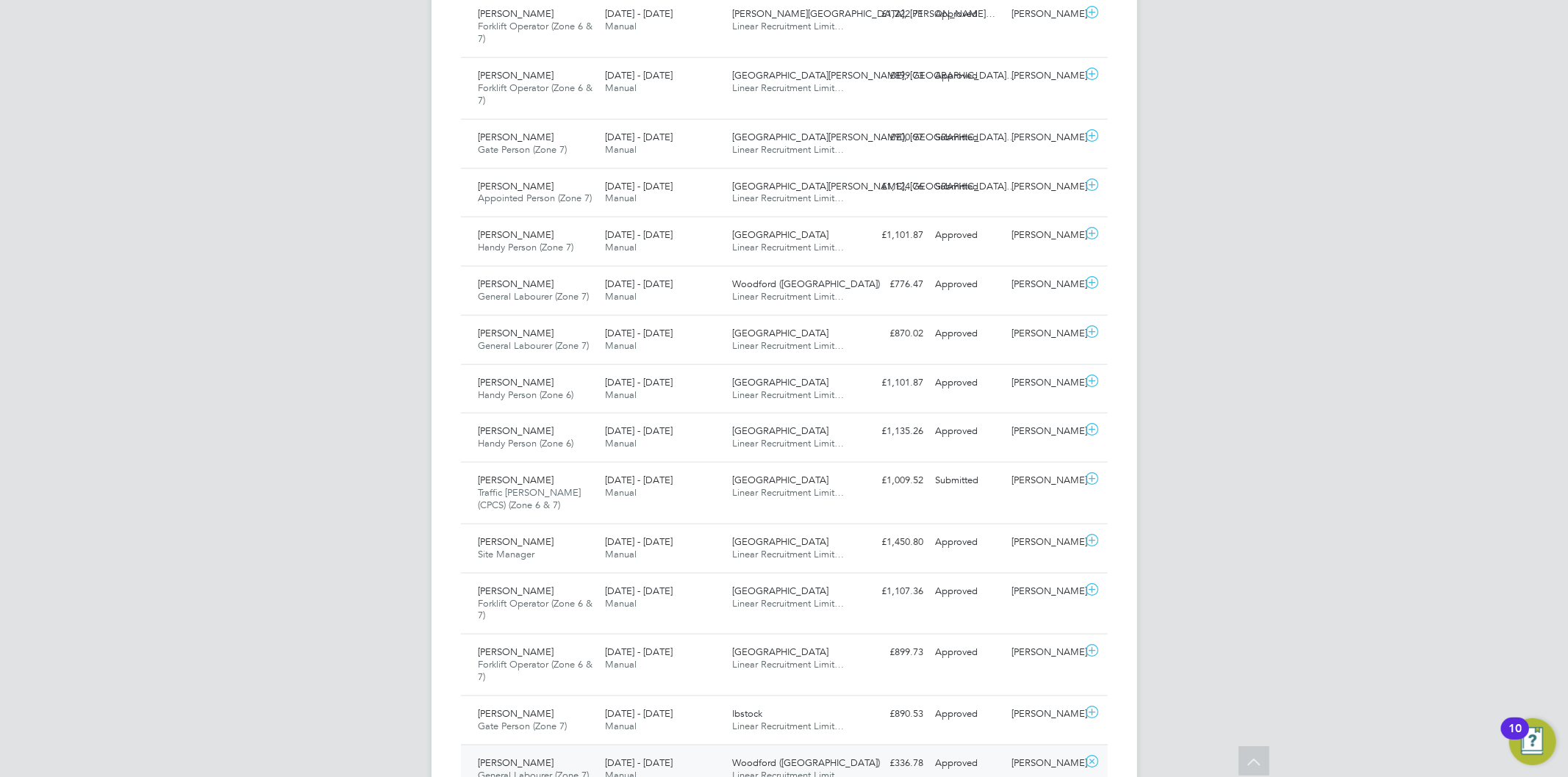
scroll to position [1426, 0]
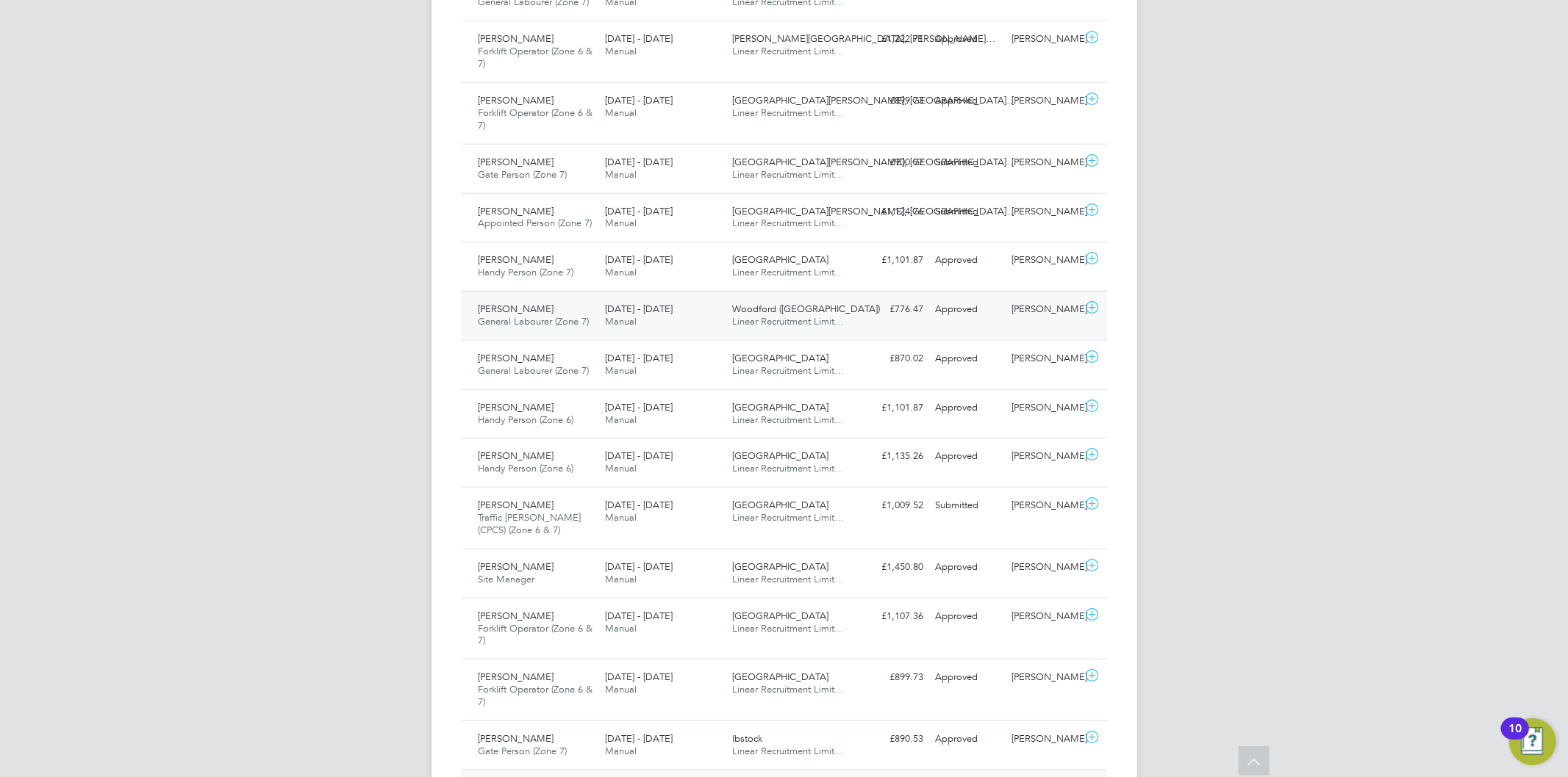
click at [655, 319] on div "22 - 28 Sep 2025 Manual" at bounding box center [663, 316] width 127 height 36
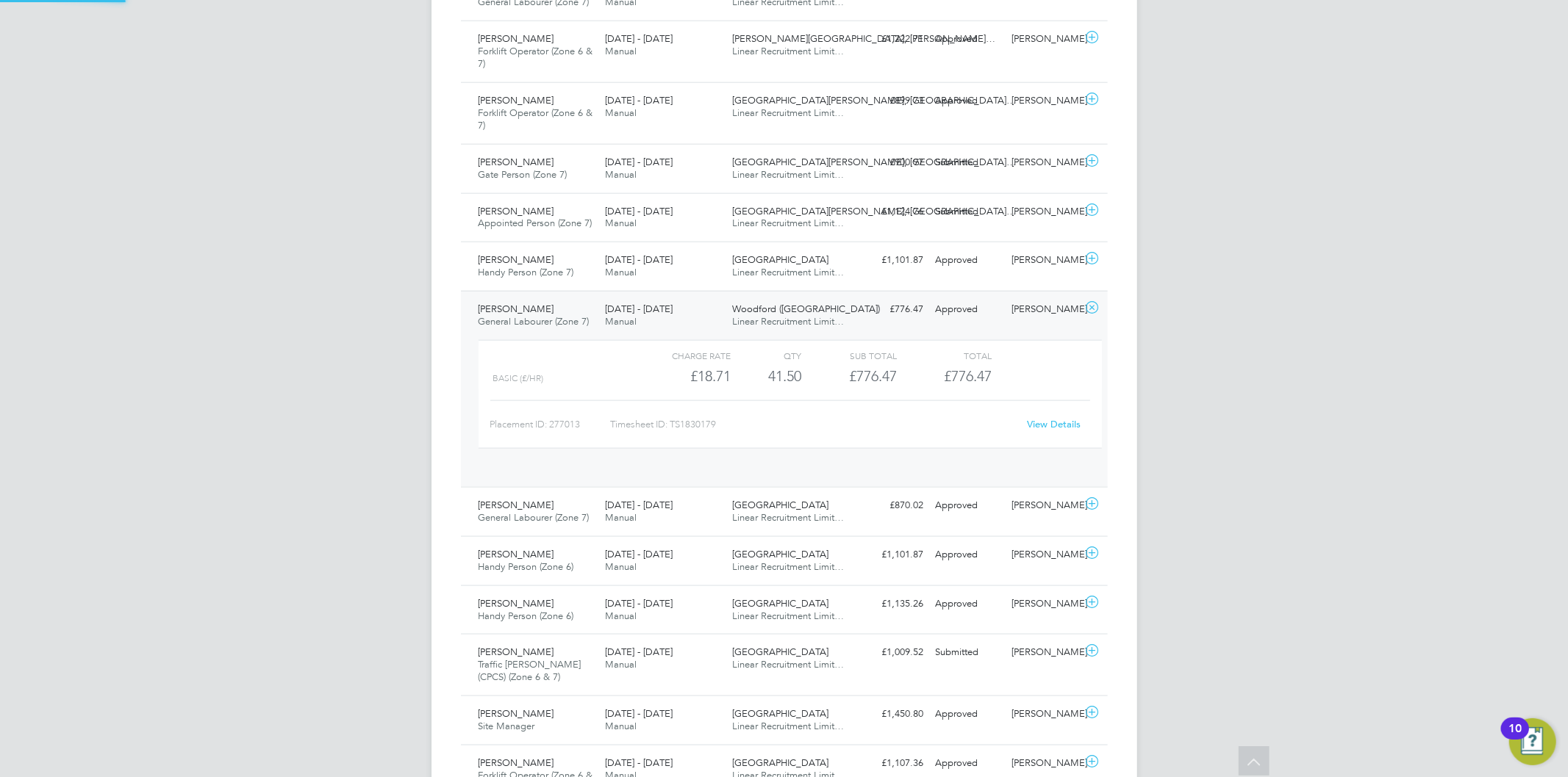
scroll to position [24, 143]
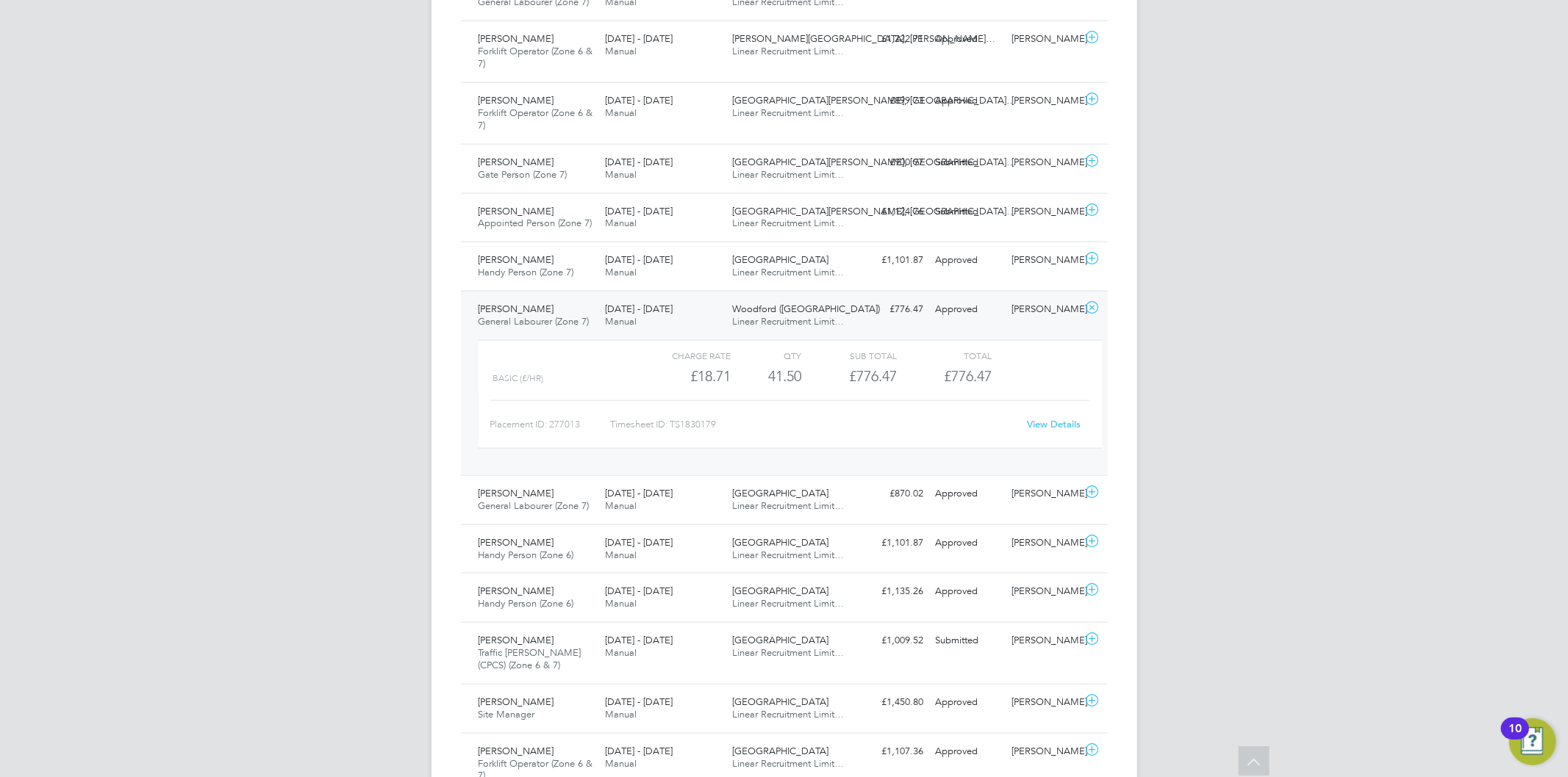
click at [1055, 428] on link "View Details" at bounding box center [1054, 425] width 54 height 12
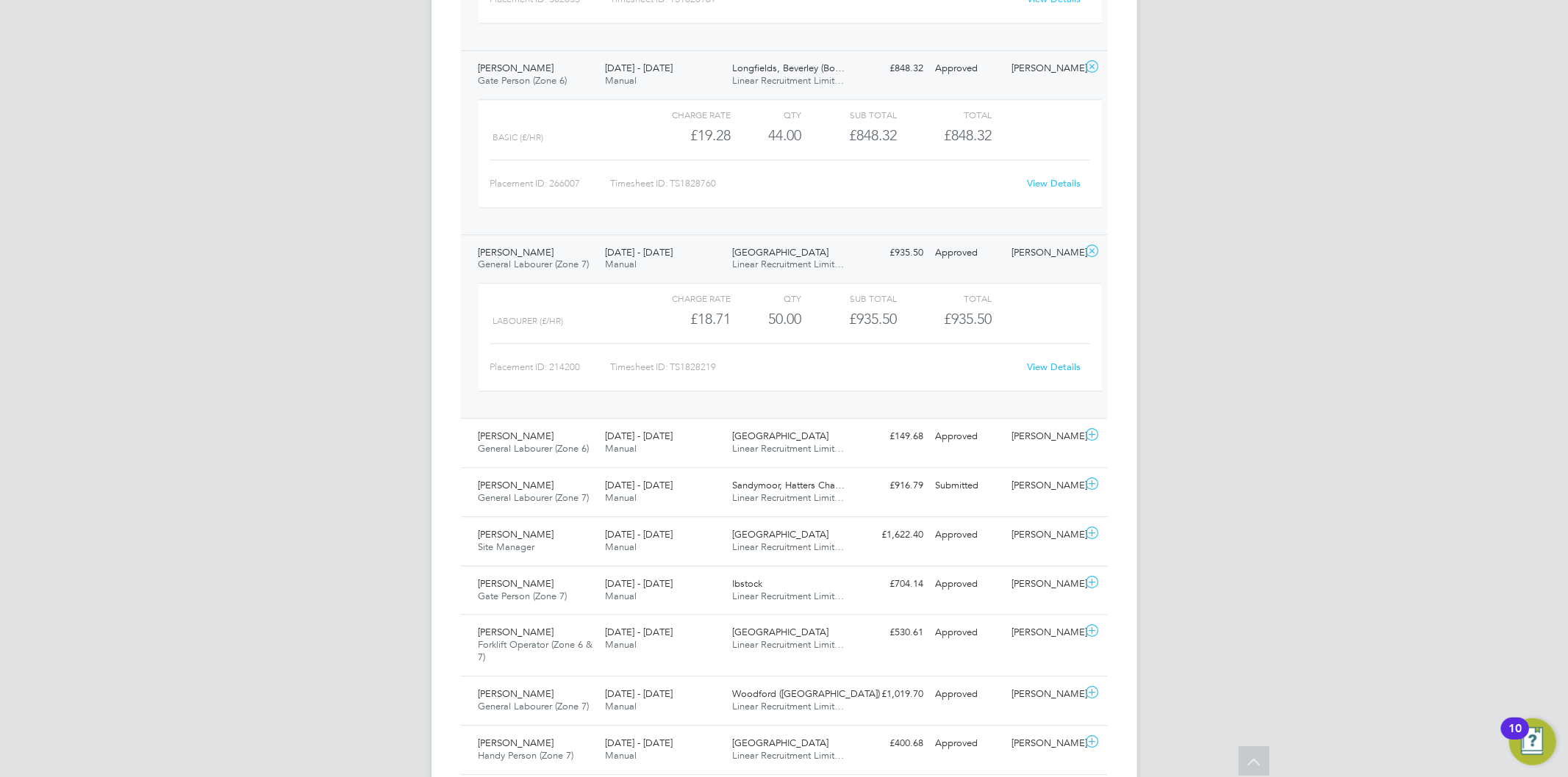
scroll to position [3059, 0]
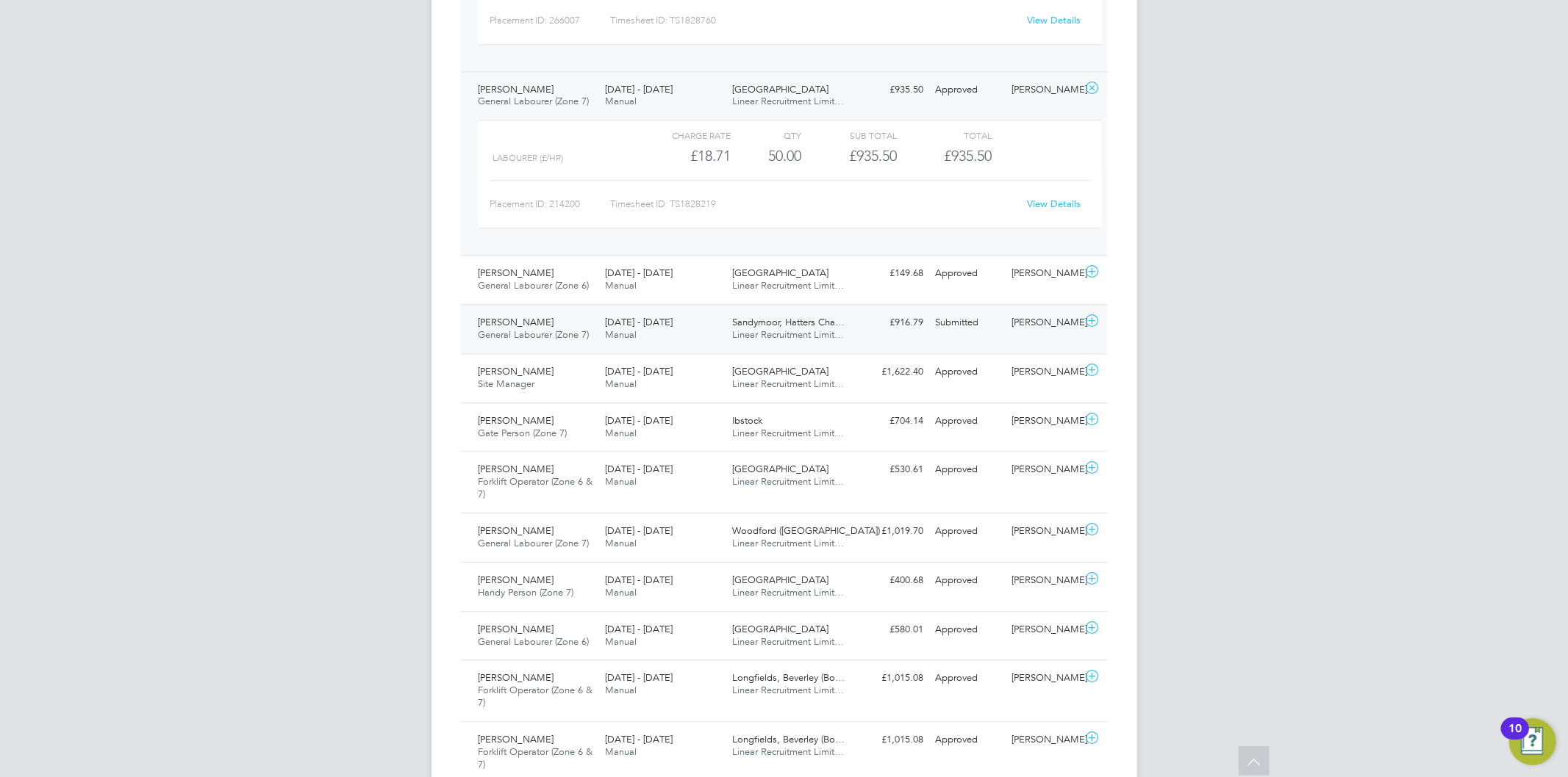
click at [558, 341] on span "General Labourer (Zone 7)" at bounding box center [534, 334] width 111 height 12
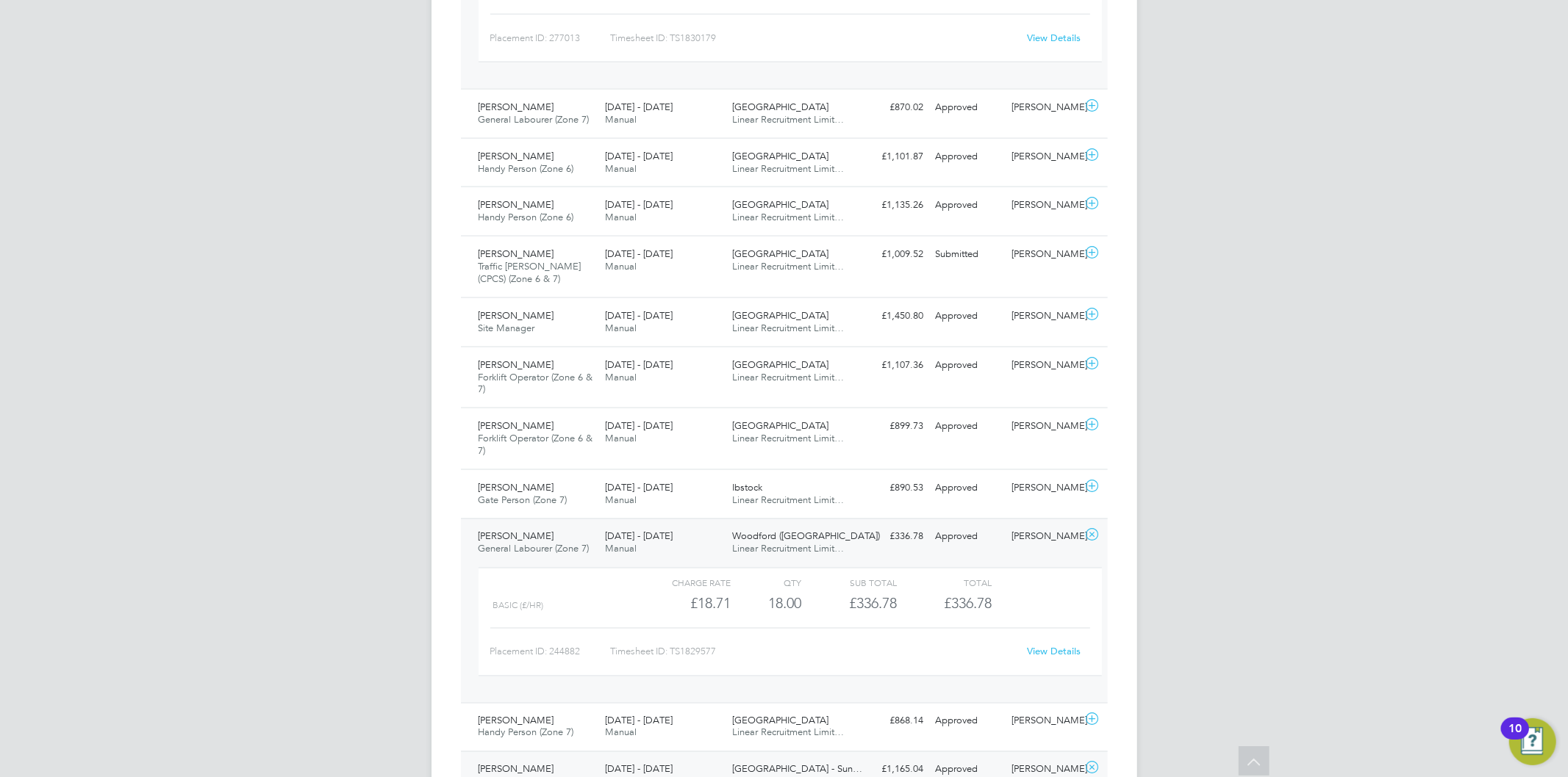
scroll to position [1671, 0]
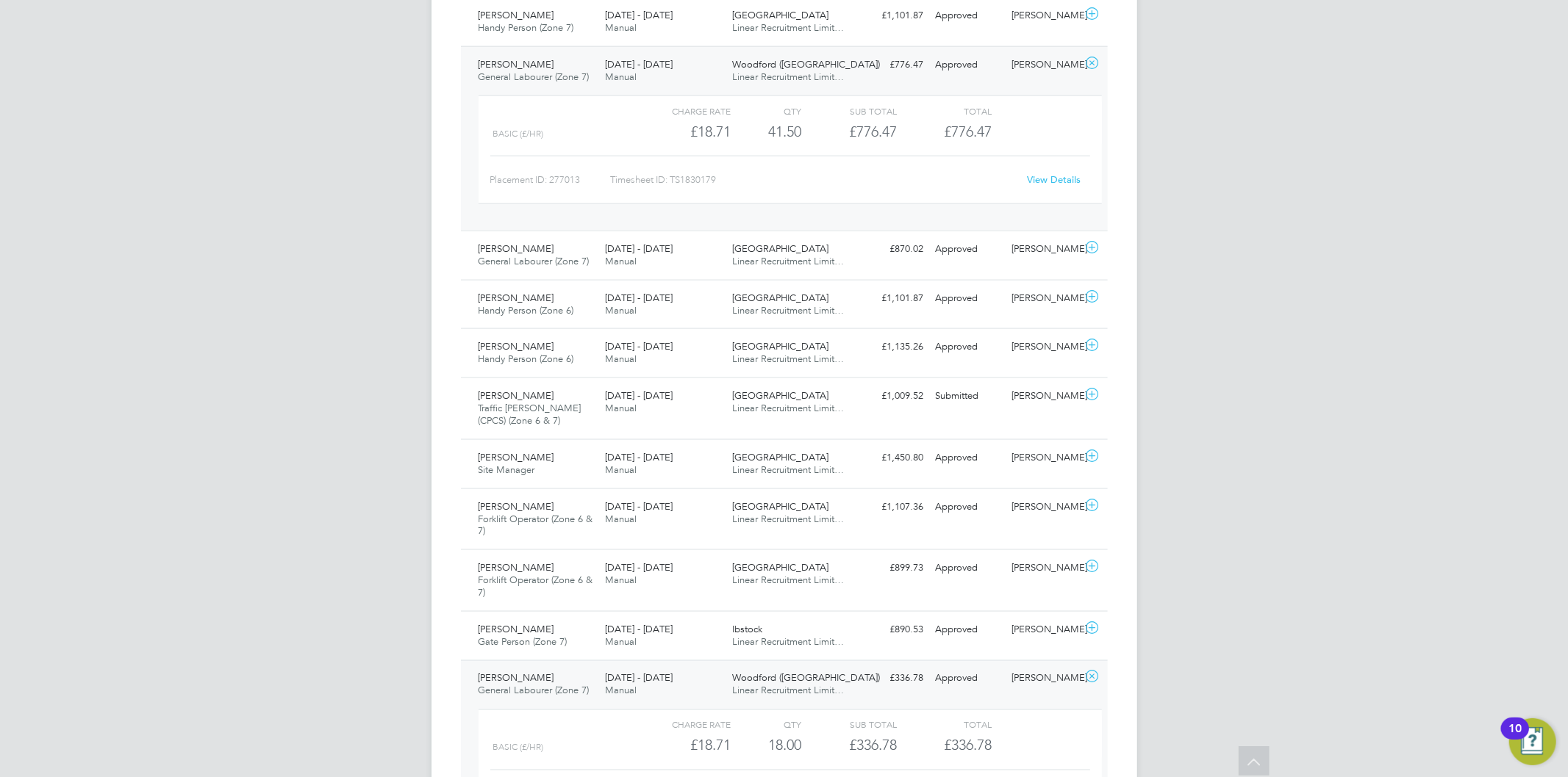
click at [462, 777] on div "Asa Robinson General Labourer (Zone 7) 22 - 28 Sep 2025 22 - 28 Sep 2025 Manual…" at bounding box center [784, 753] width 647 height 184
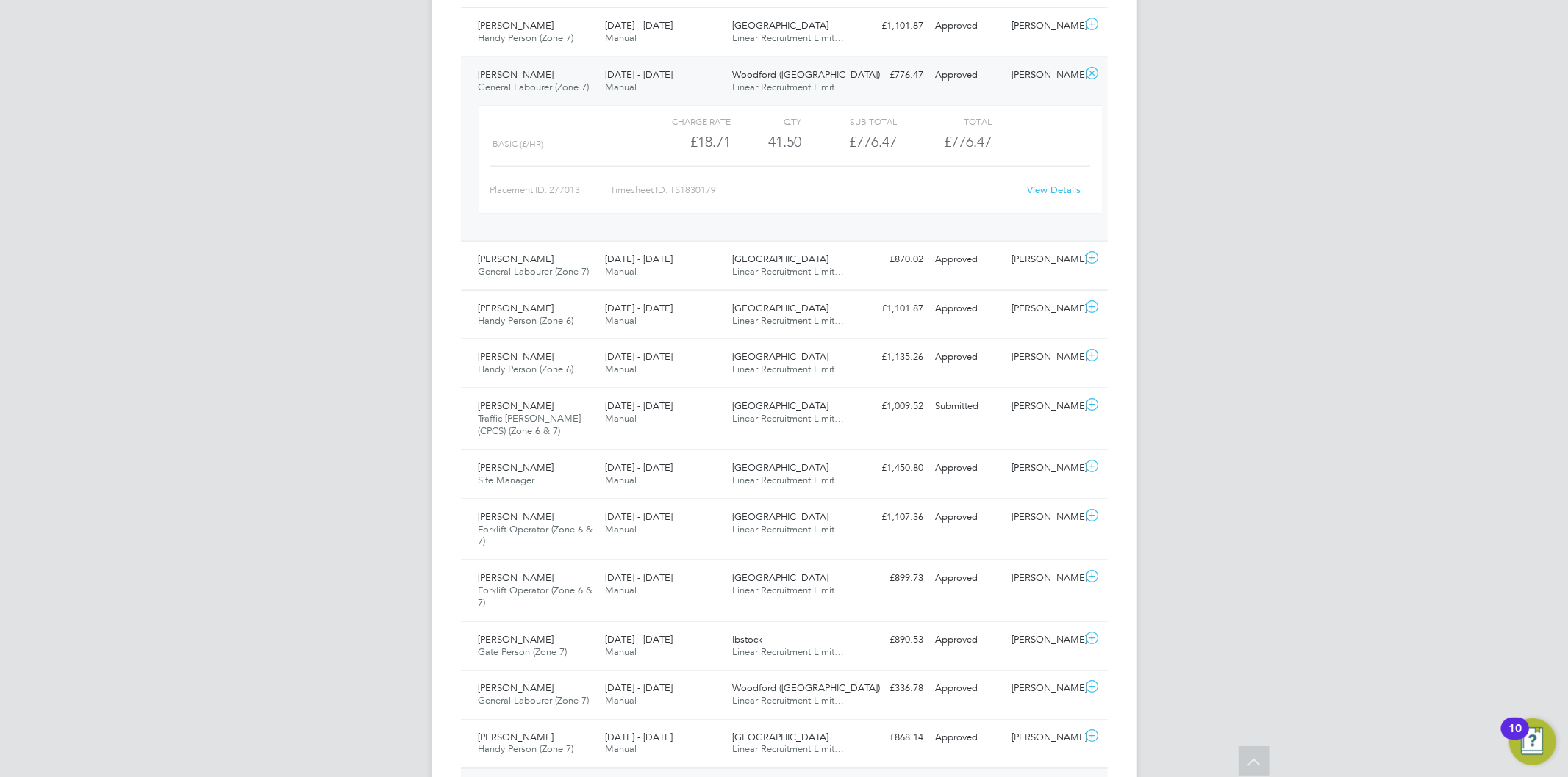
scroll to position [1508, 0]
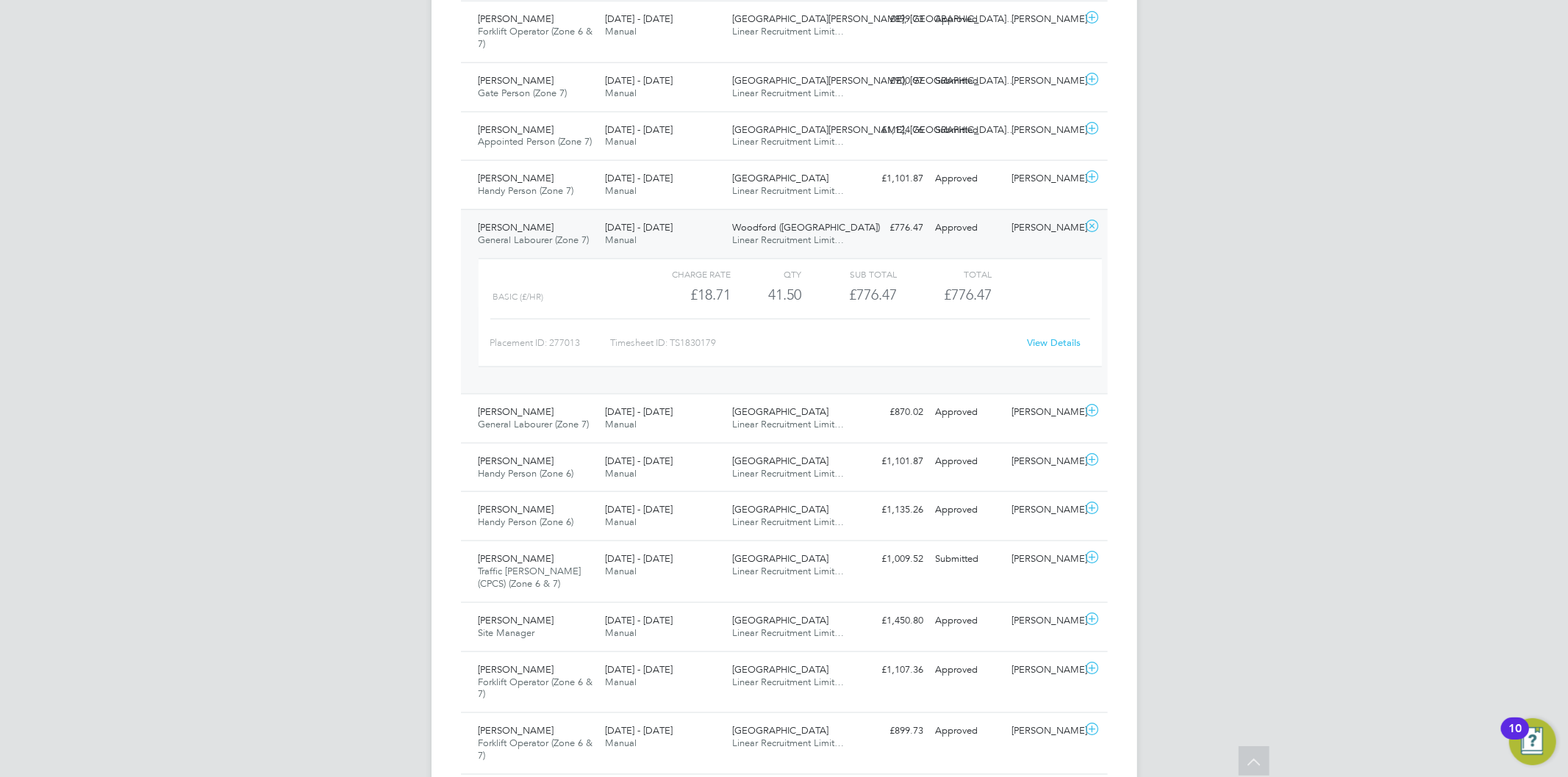
click at [1547, 439] on div "BP Bethan Parr Notifications 4 Applications: Network Team Members Businesses Si…" at bounding box center [784, 756] width 1568 height 4528
drag, startPoint x: 1082, startPoint y: 436, endPoint x: 1358, endPoint y: 466, distance: 277.6
click at [1085, 438] on div "David Hewitt General Labourer (Zone 7) 22 - 28 Sep 2025 22 - 28 Sep 2025 Manual…" at bounding box center [784, 418] width 647 height 49
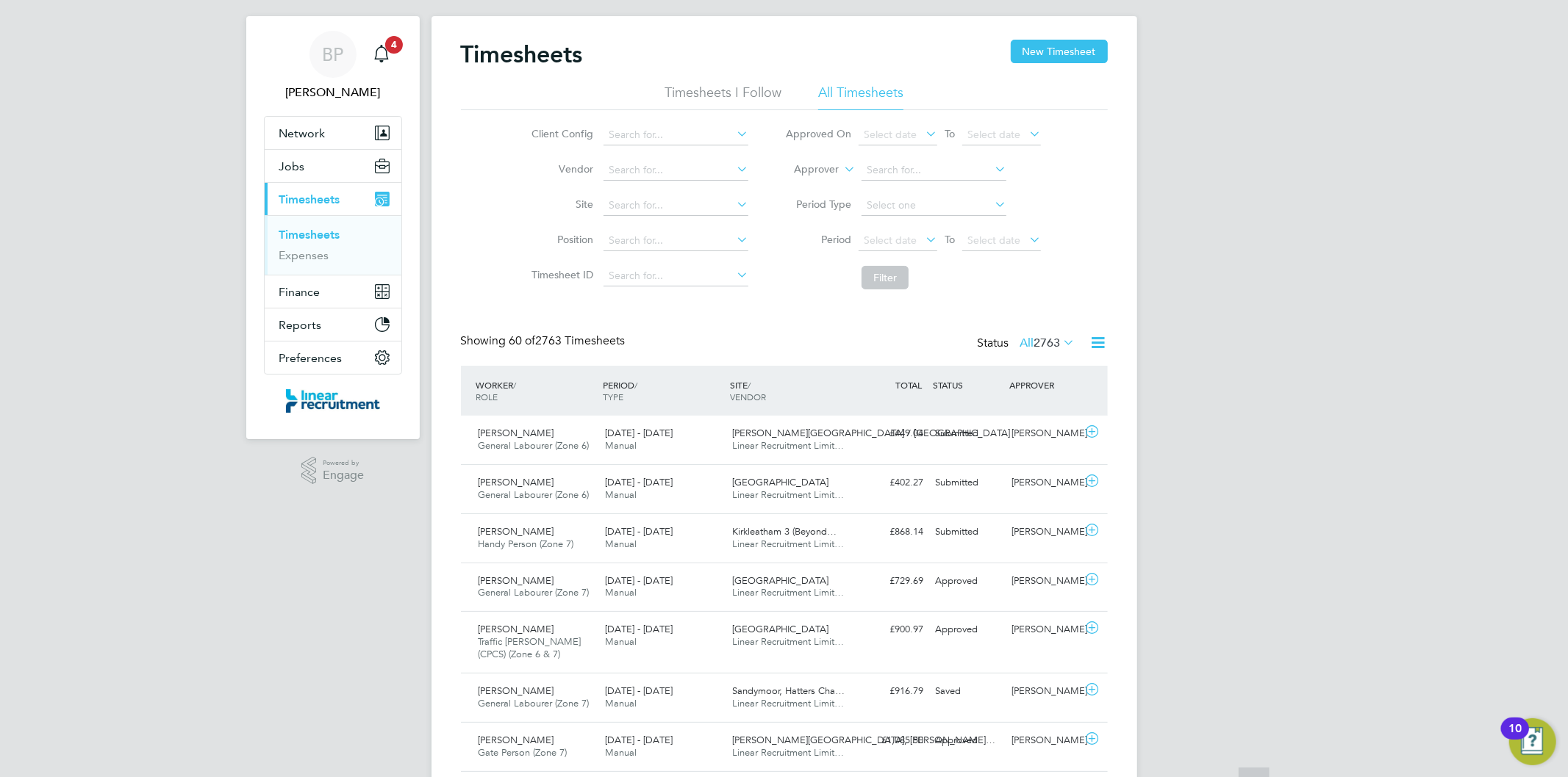
scroll to position [0, 0]
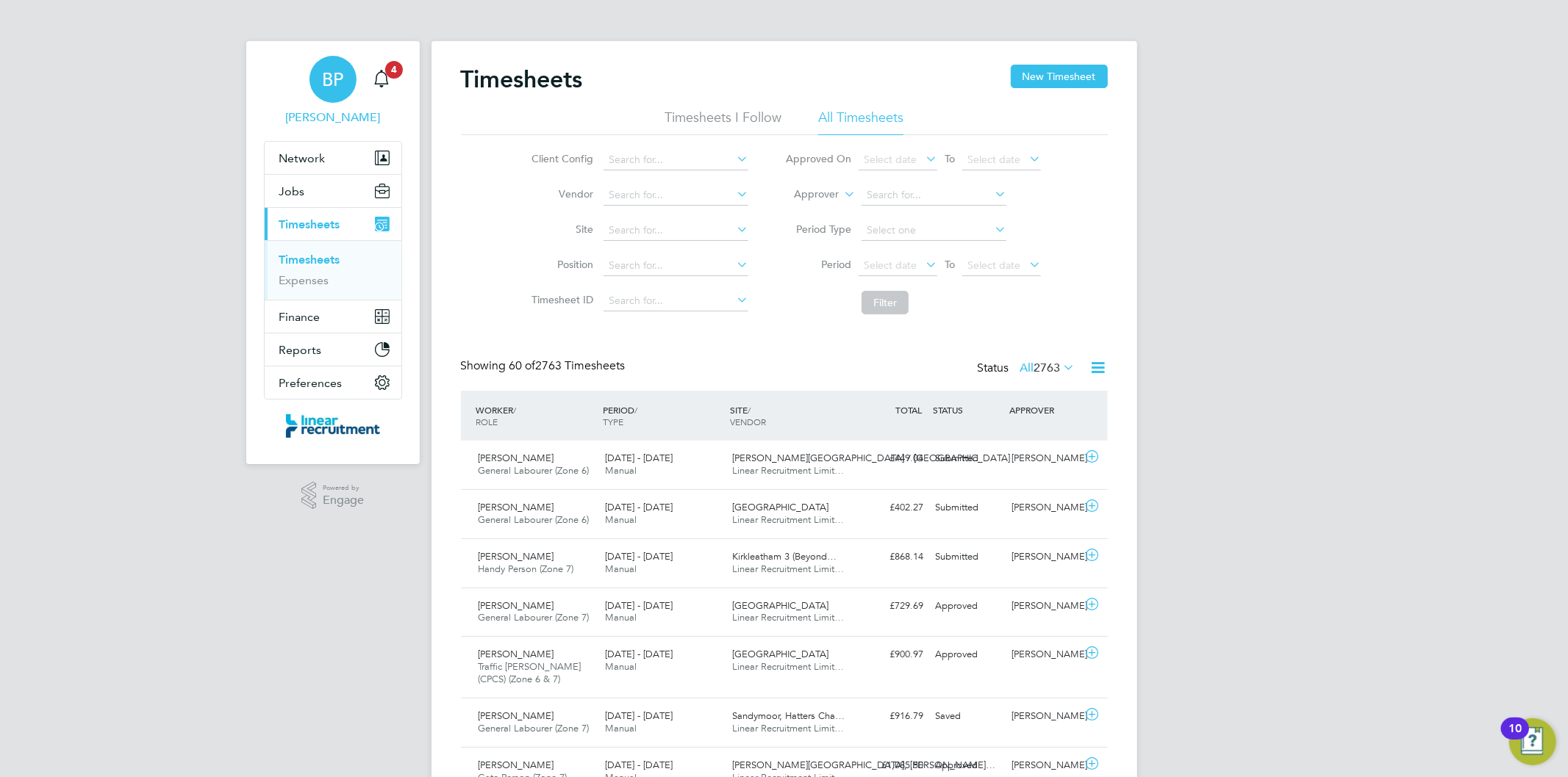
click at [314, 59] on app-avatar "BP" at bounding box center [333, 79] width 47 height 47
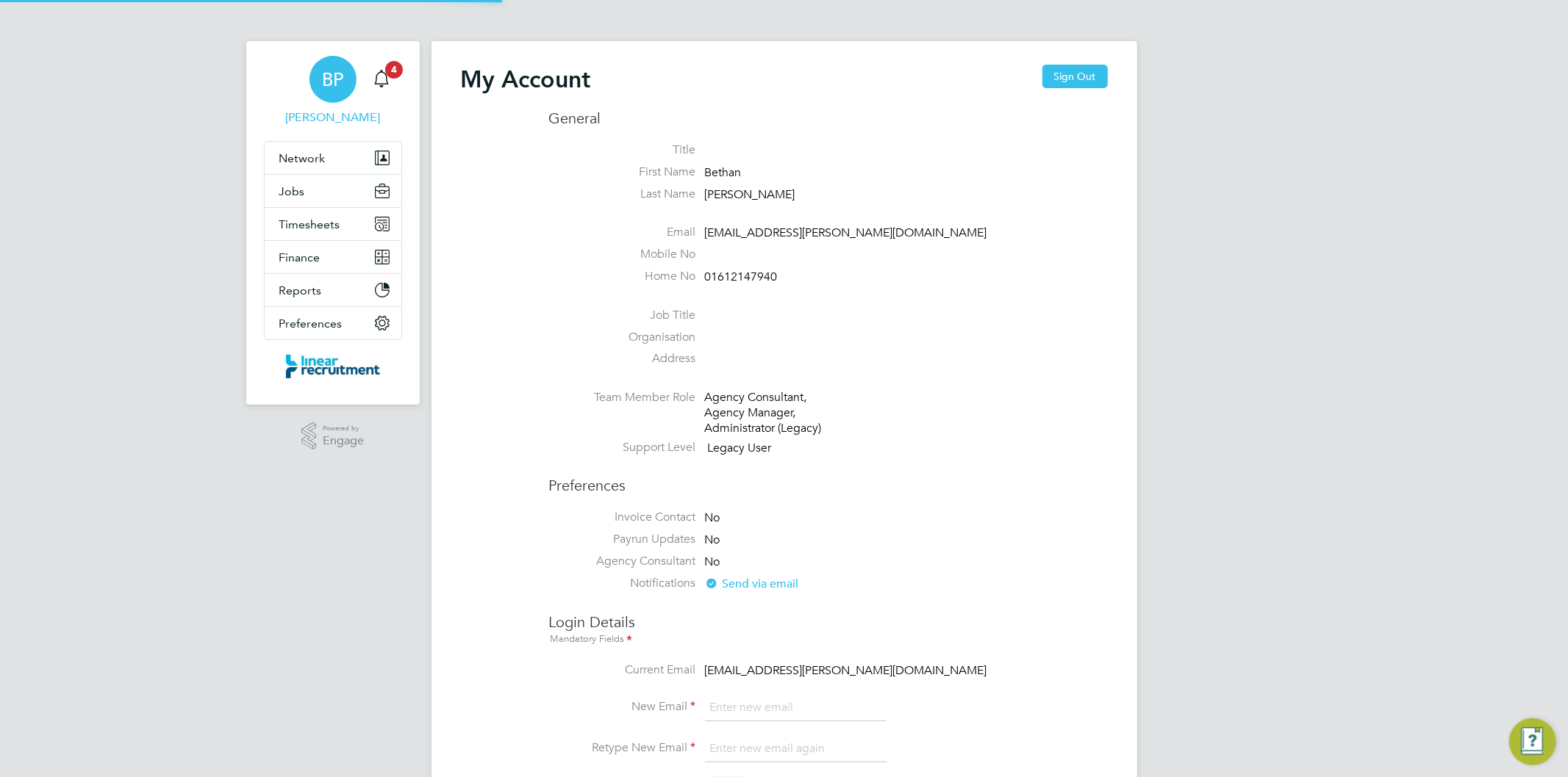
type input "bethan.parr@linearrecruitment.co.uk"
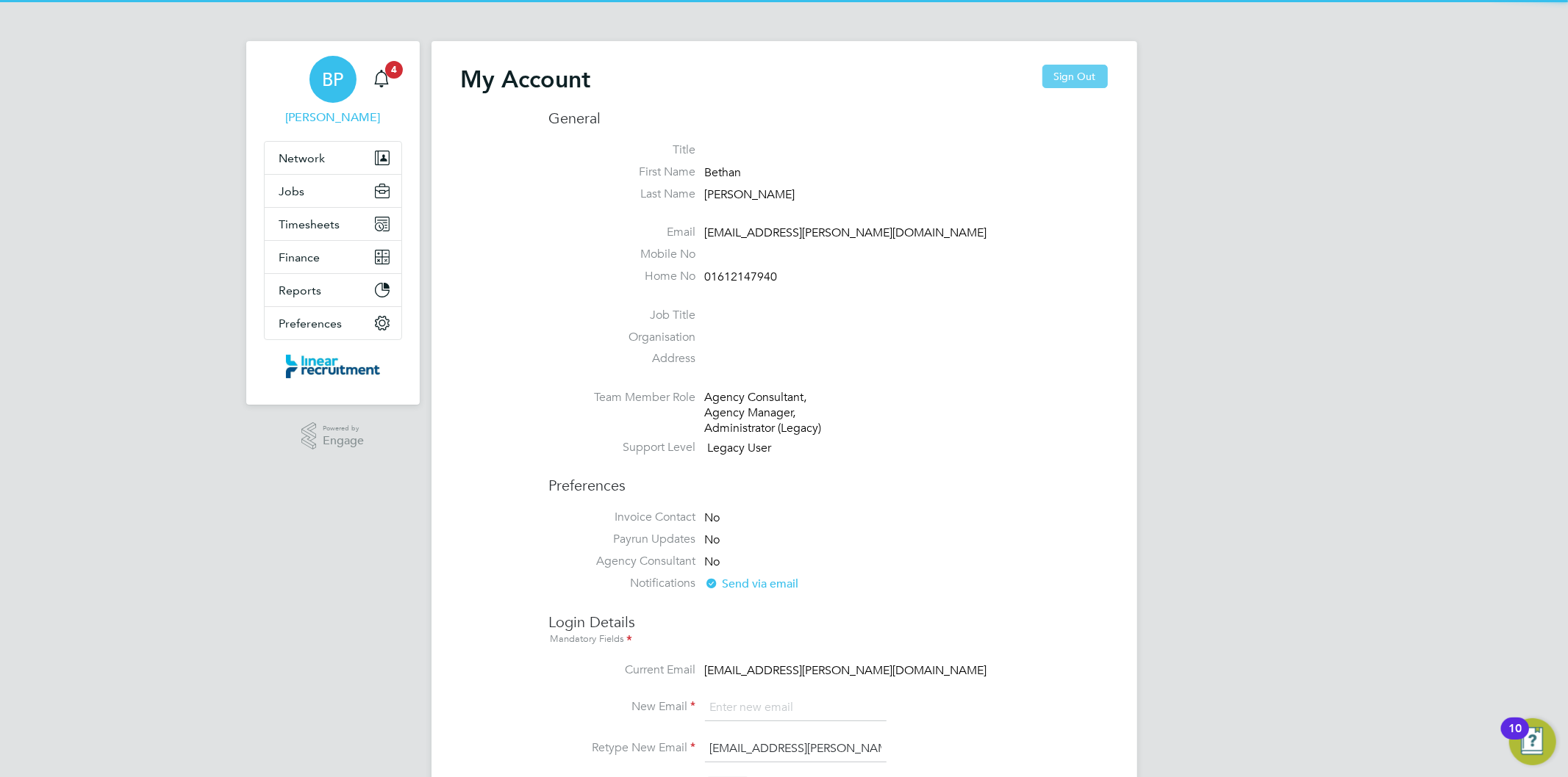
click at [1081, 76] on button "Sign Out" at bounding box center [1075, 76] width 65 height 23
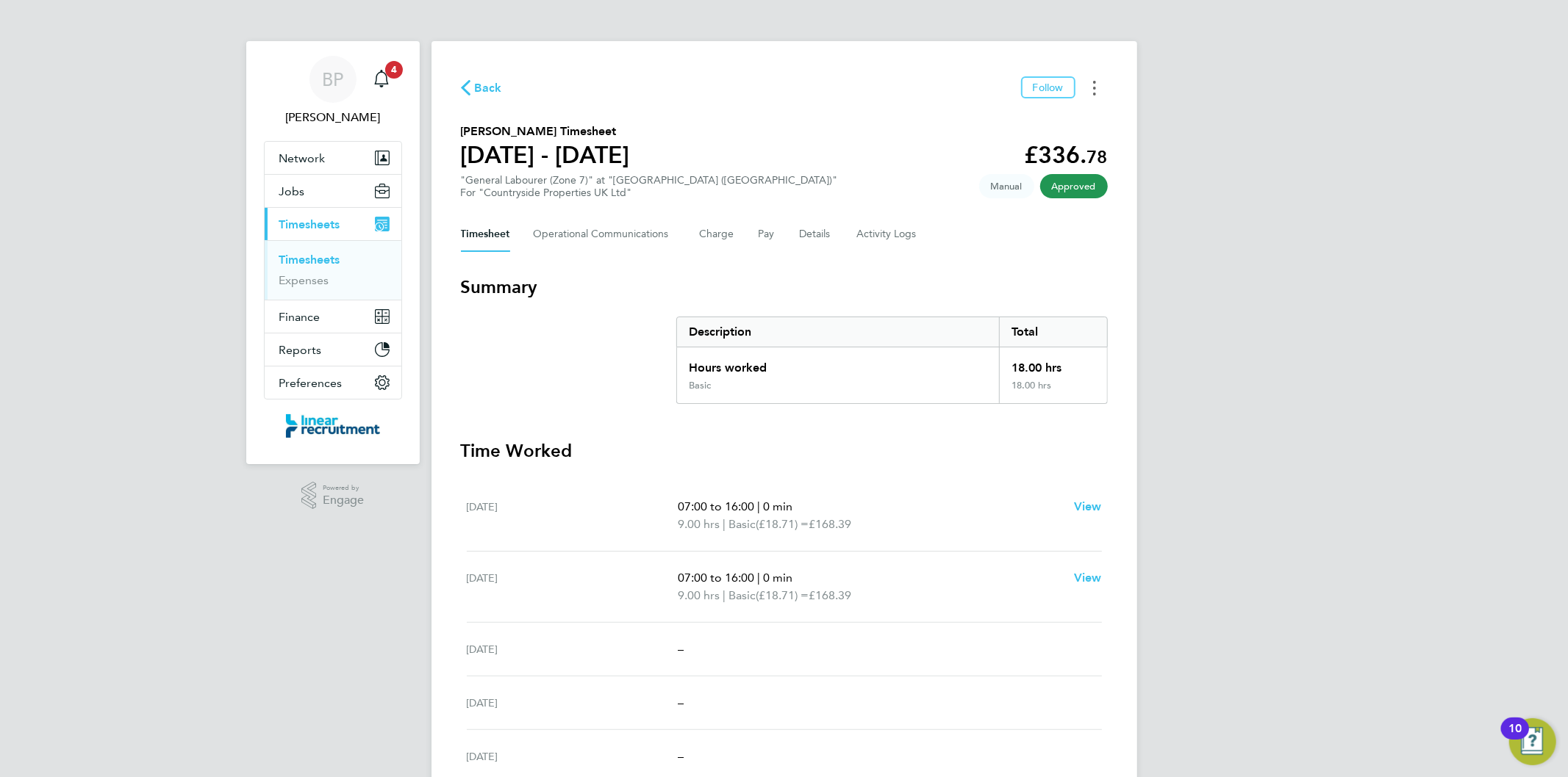
click at [1094, 91] on icon "Timesheets Menu" at bounding box center [1095, 88] width 3 height 15
click at [1002, 118] on link "Download timesheet" at bounding box center [1019, 121] width 176 height 30
click at [1088, 93] on button "Timesheets Menu" at bounding box center [1095, 88] width 26 height 23
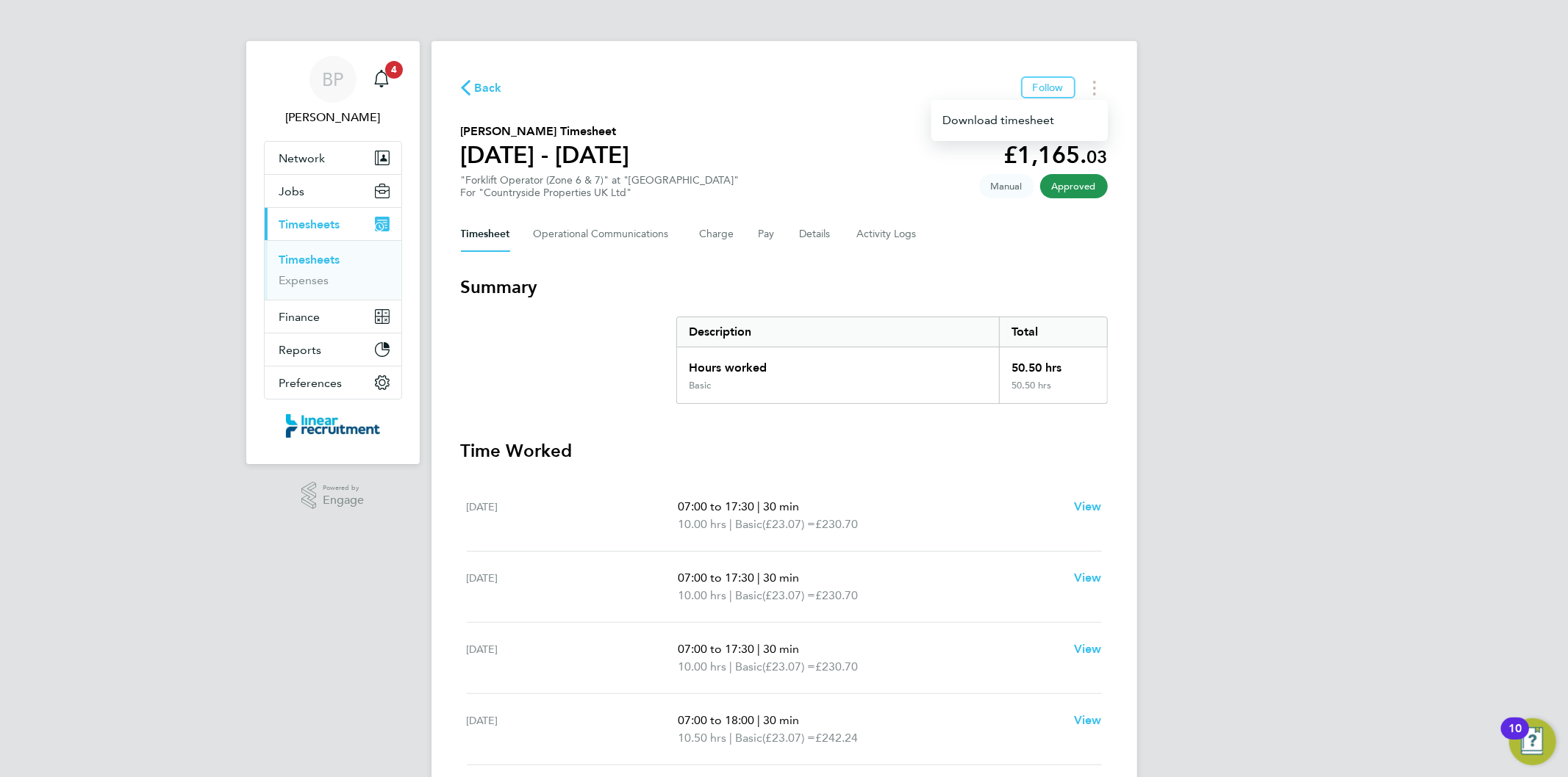
click at [1042, 136] on div "Download timesheet" at bounding box center [1019, 120] width 176 height 41
click at [1038, 127] on link "Download timesheet" at bounding box center [1019, 121] width 176 height 30
click at [1100, 89] on button "Timesheets Menu" at bounding box center [1095, 88] width 26 height 23
click at [1047, 119] on link "Download timesheet" at bounding box center [1019, 121] width 176 height 30
click at [1095, 93] on circle "Timesheets Menu" at bounding box center [1095, 94] width 3 height 3
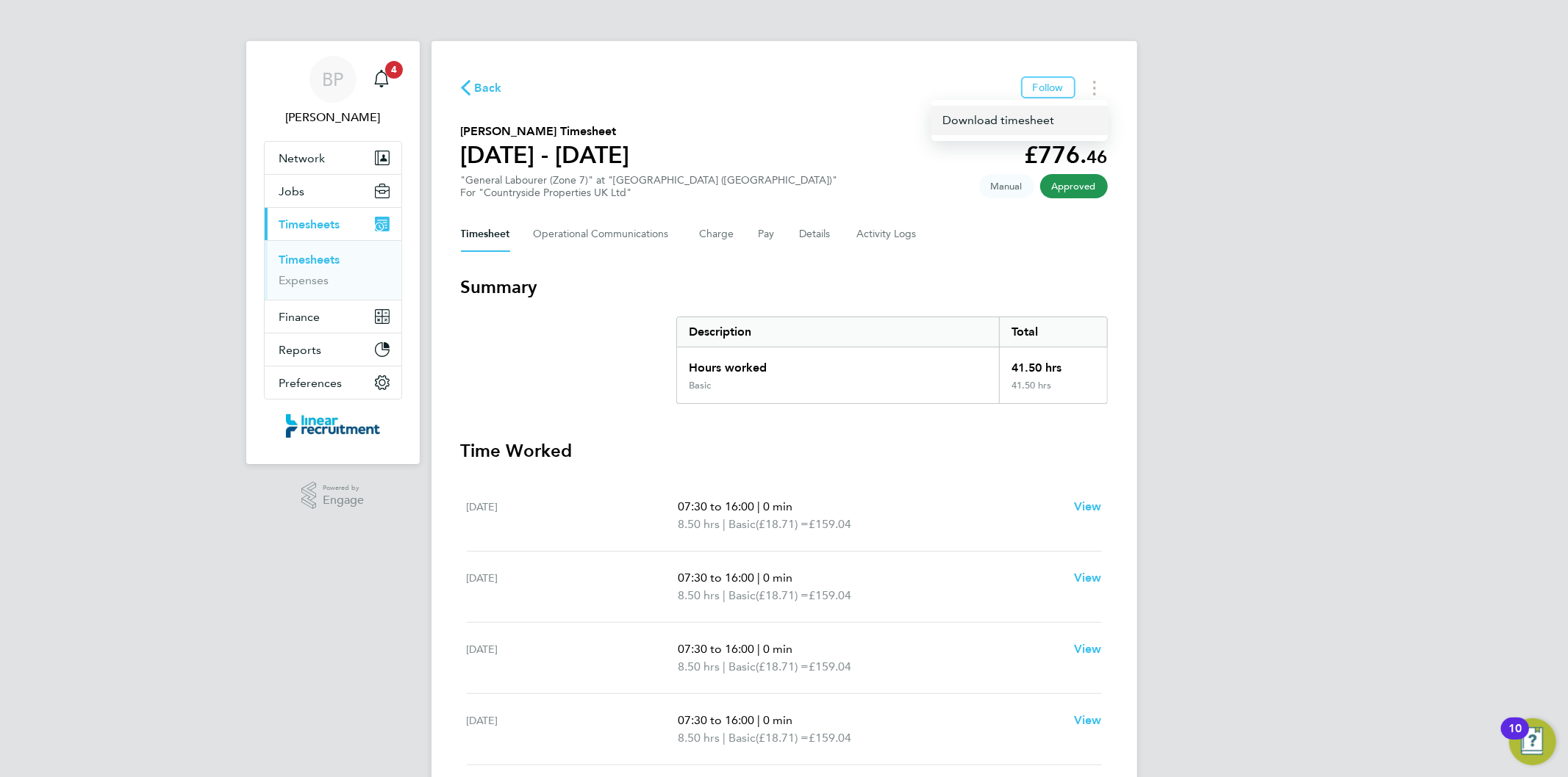
click at [1049, 122] on link "Download timesheet" at bounding box center [1019, 121] width 176 height 30
